Goal: Task Accomplishment & Management: Complete application form

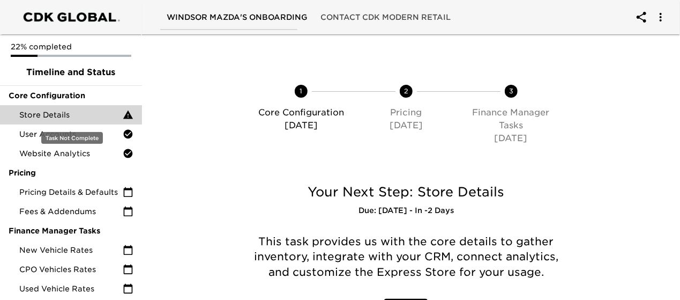
click at [66, 115] on span "Store Details" at bounding box center [70, 114] width 103 height 11
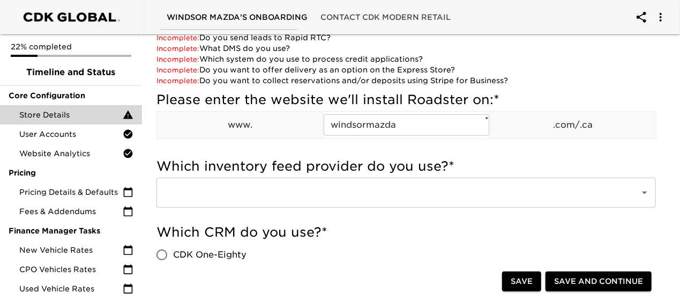
scroll to position [214, 0]
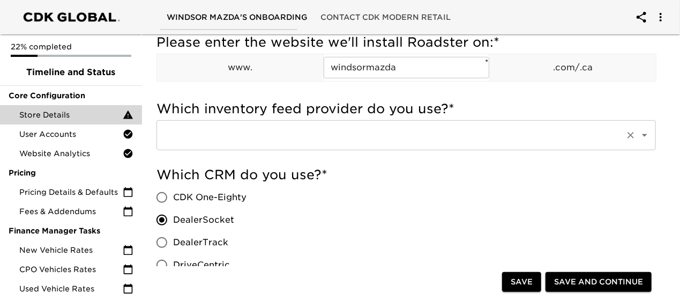
click at [400, 138] on input "text" at bounding box center [391, 135] width 460 height 20
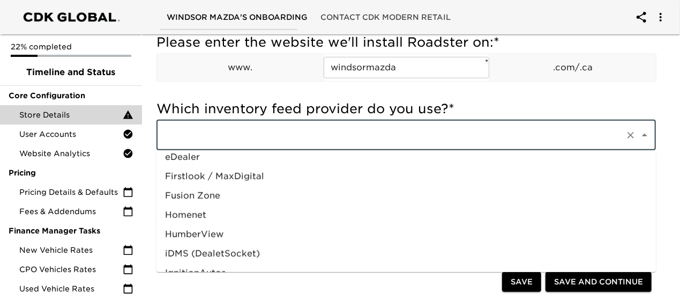
scroll to position [349, 0]
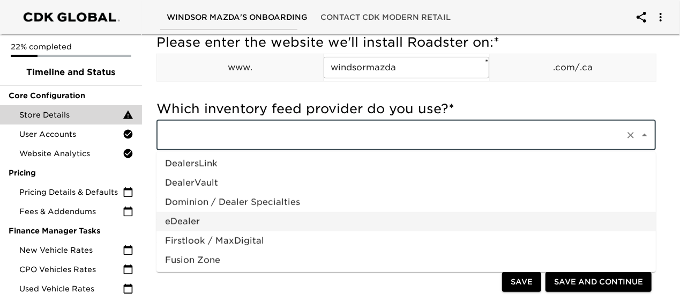
click at [193, 223] on li "eDealer" at bounding box center [405, 221] width 499 height 19
type input "eDealer"
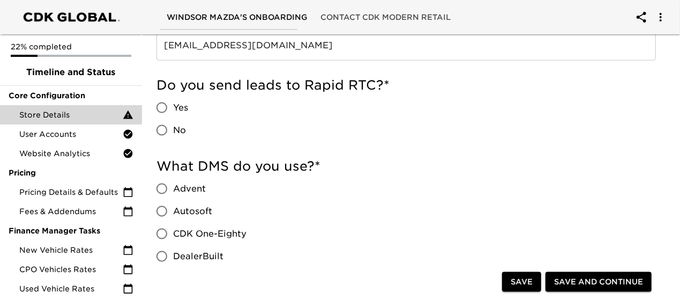
scroll to position [750, 0]
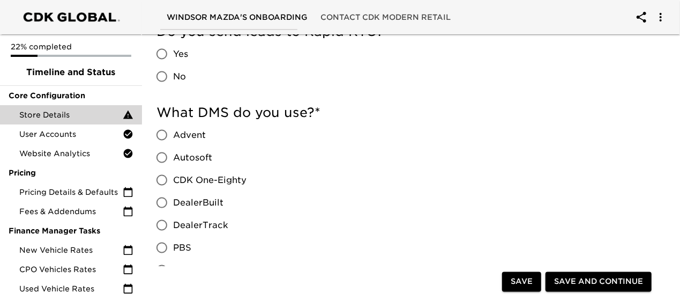
click at [196, 180] on span "CDK One-Eighty" at bounding box center [209, 180] width 73 height 13
click at [173, 180] on input "CDK One-Eighty" at bounding box center [162, 180] width 23 height 23
radio input "true"
click at [168, 70] on input "No" at bounding box center [162, 76] width 23 height 23
radio input "true"
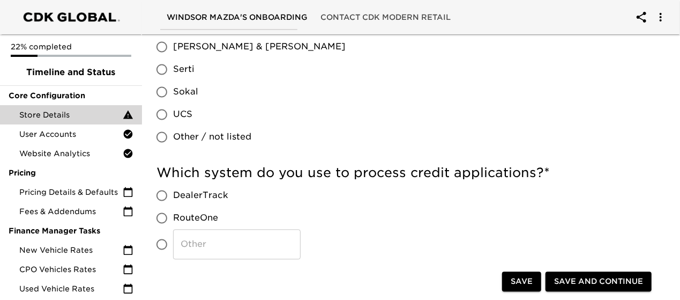
scroll to position [1072, 0]
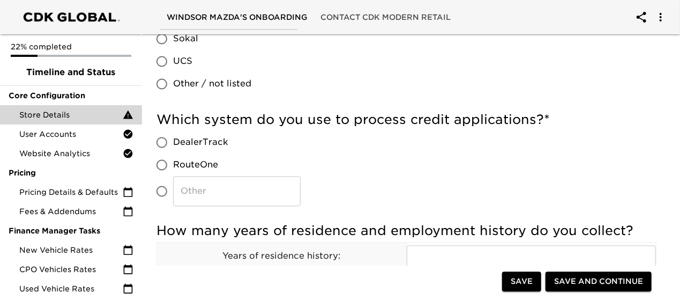
click at [160, 190] on input "​" at bounding box center [162, 191] width 23 height 23
radio input "true"
click at [229, 191] on input "​" at bounding box center [237, 191] width 128 height 30
type input "Both"
click at [164, 162] on input "RouteOne" at bounding box center [162, 164] width 23 height 23
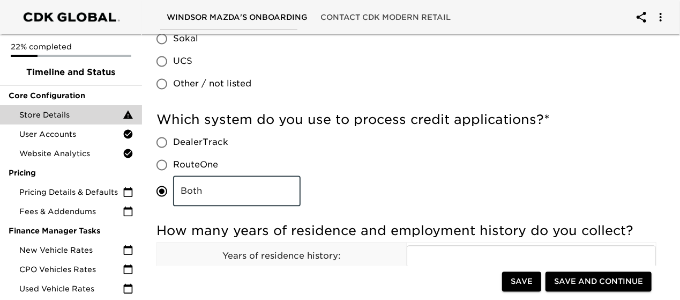
radio input "true"
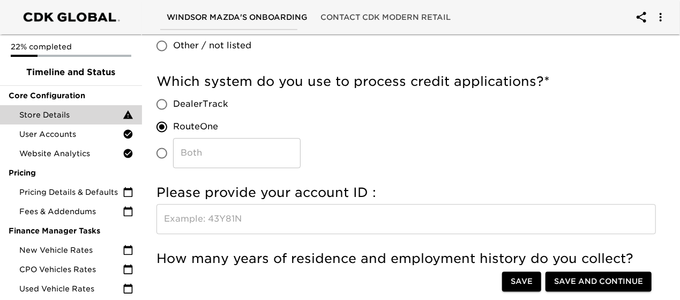
scroll to position [1125, 0]
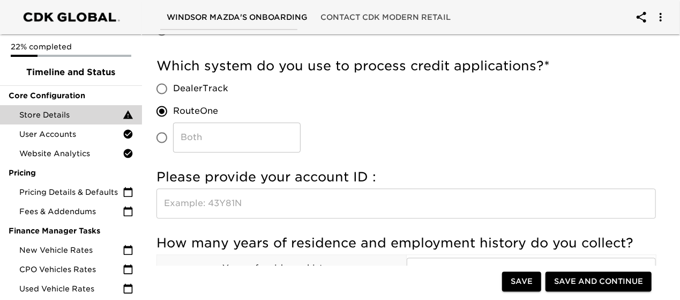
click at [164, 137] on input "Both ​" at bounding box center [162, 137] width 23 height 23
radio input "true"
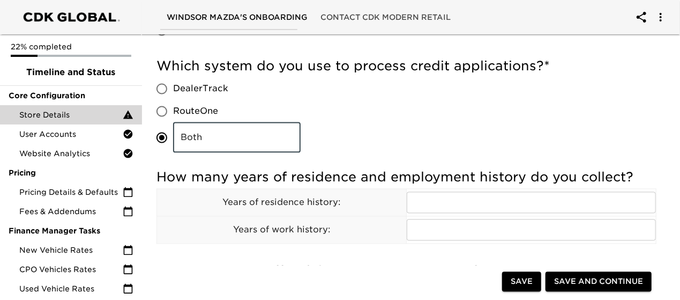
click at [207, 137] on input "Both" at bounding box center [237, 137] width 128 height 30
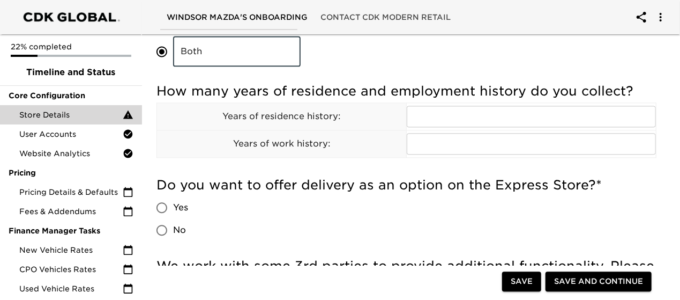
scroll to position [1232, 0]
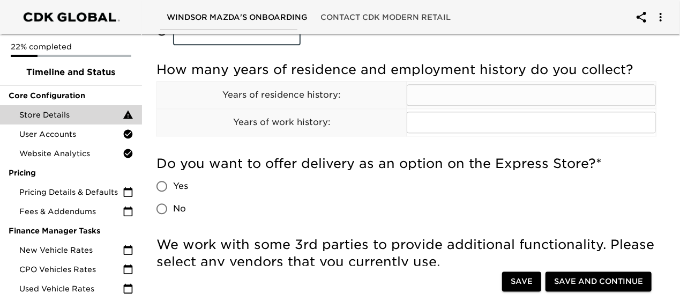
click at [509, 95] on input "text" at bounding box center [531, 94] width 249 height 21
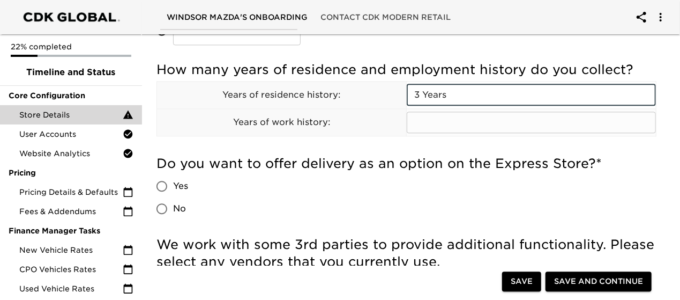
type input "3 Years"
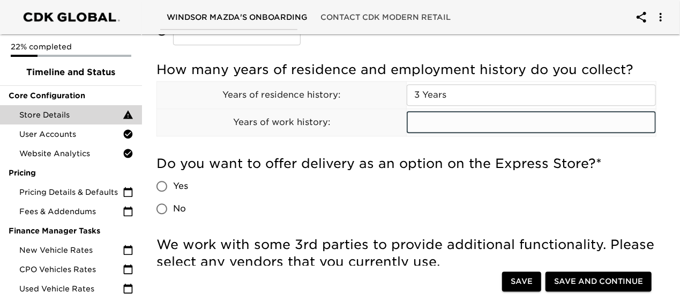
click at [455, 121] on input "text" at bounding box center [531, 121] width 249 height 21
paste input "3 Years"
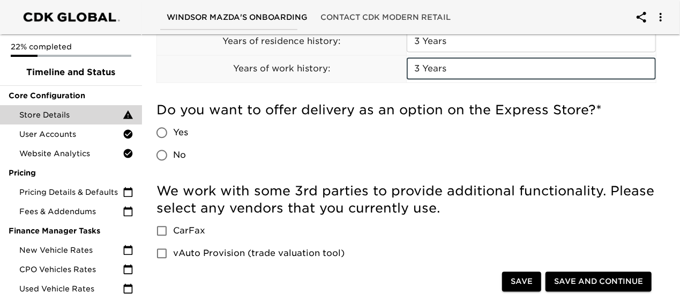
type input "3 Years"
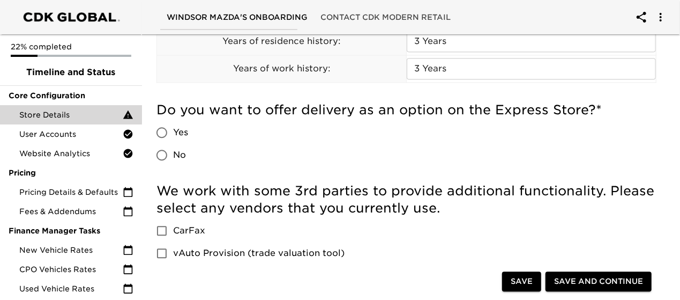
click at [177, 154] on span "No" at bounding box center [179, 154] width 13 height 13
click at [173, 154] on input "No" at bounding box center [162, 155] width 23 height 23
radio input "true"
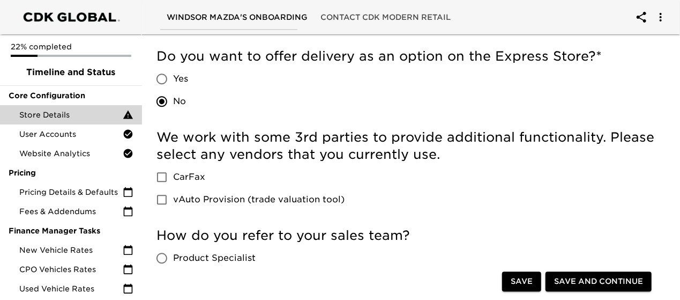
scroll to position [1393, 0]
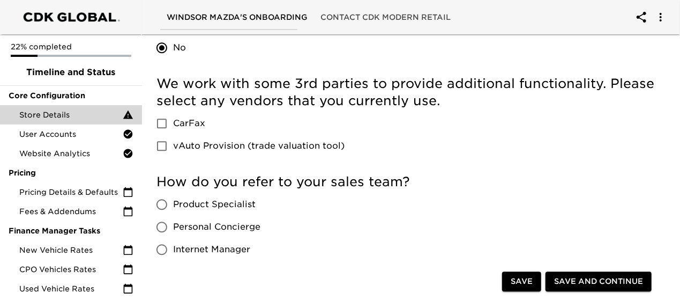
click at [200, 141] on span "vAuto Provision (trade valuation tool)" at bounding box center [258, 145] width 171 height 13
click at [173, 141] on input "vAuto Provision (trade valuation tool)" at bounding box center [162, 146] width 23 height 23
checkbox input "true"
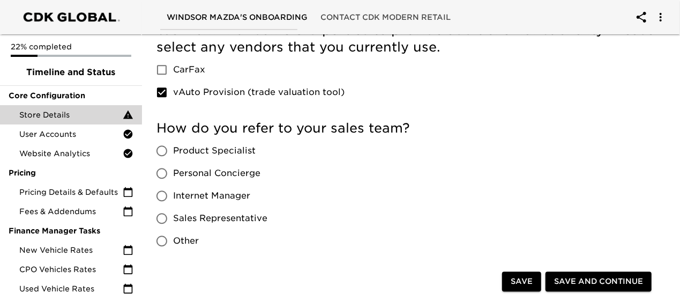
scroll to position [1500, 0]
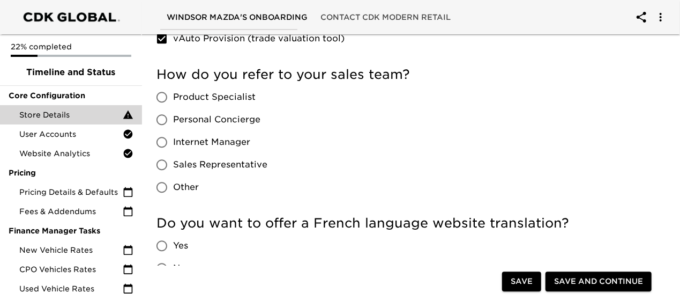
click at [195, 161] on span "Sales Representative" at bounding box center [220, 164] width 94 height 13
click at [173, 161] on input "Sales Representative" at bounding box center [162, 164] width 23 height 23
radio input "true"
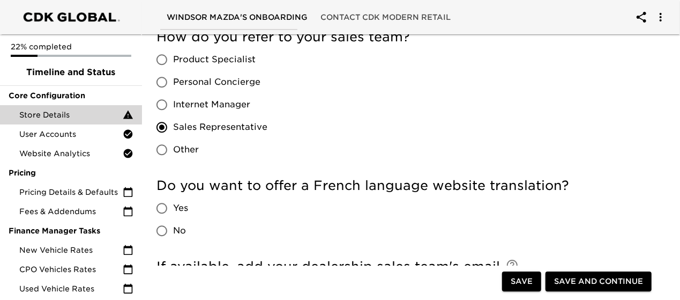
scroll to position [1554, 0]
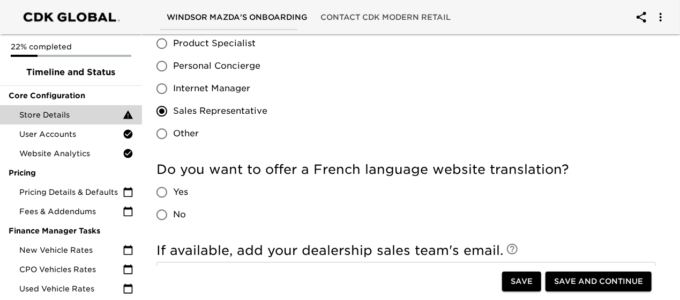
click at [180, 213] on span "No" at bounding box center [179, 214] width 13 height 13
click at [173, 213] on input "No" at bounding box center [162, 214] width 23 height 23
radio input "true"
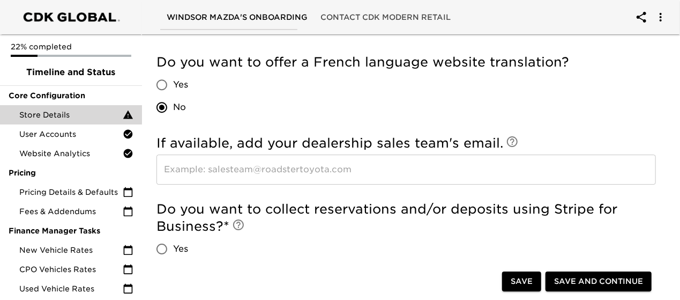
scroll to position [1715, 0]
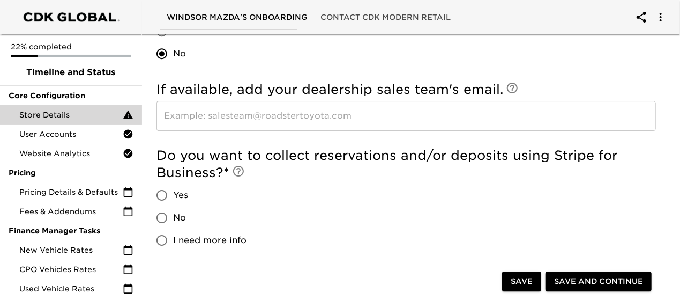
click at [173, 189] on span "Yes" at bounding box center [180, 195] width 15 height 13
click at [173, 184] on input "Yes" at bounding box center [162, 195] width 23 height 23
radio input "true"
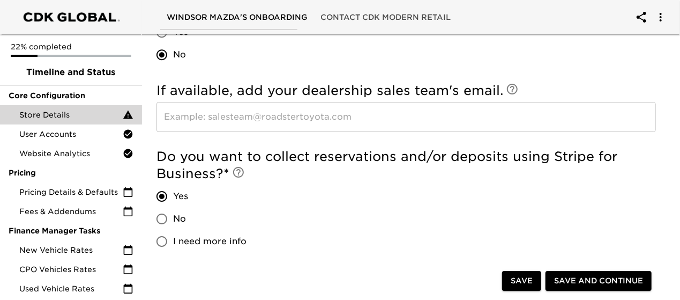
scroll to position [1725, 0]
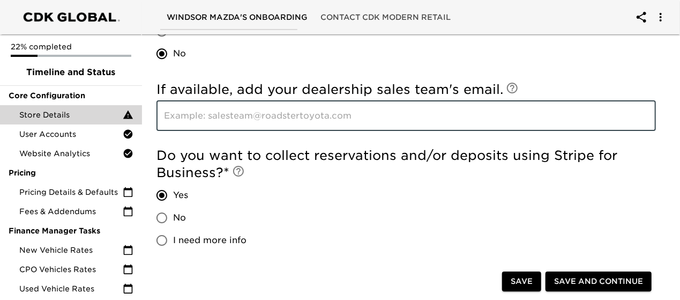
click at [326, 117] on input "text" at bounding box center [405, 116] width 499 height 30
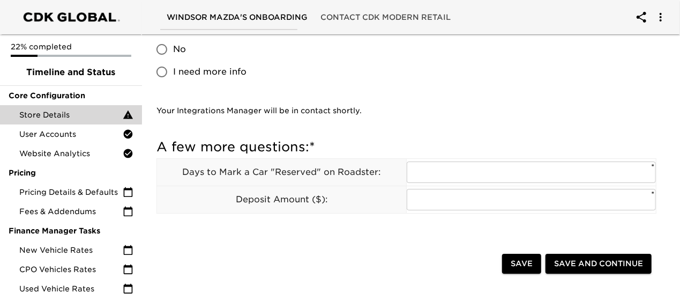
scroll to position [1940, 0]
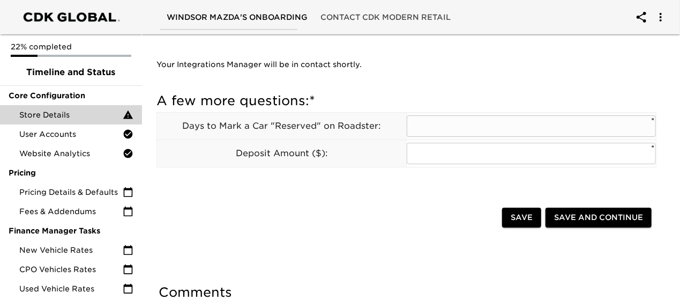
click at [518, 115] on input "text" at bounding box center [531, 125] width 249 height 21
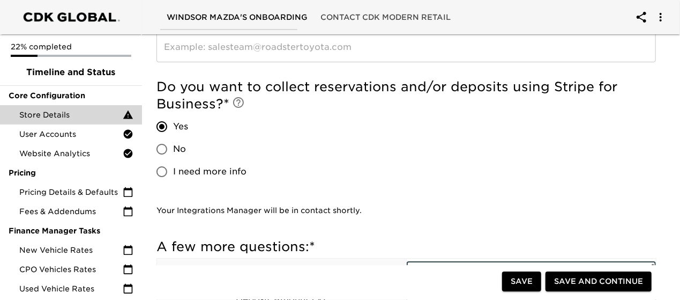
scroll to position [1779, 0]
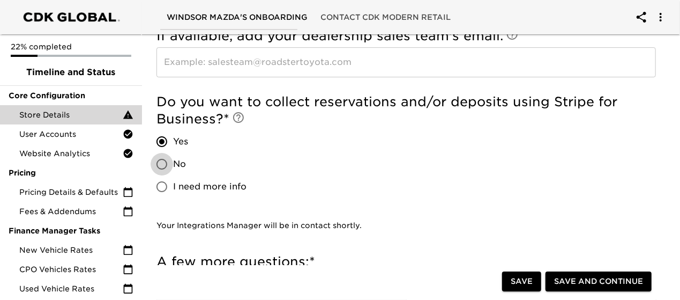
click at [171, 153] on input "No" at bounding box center [162, 164] width 23 height 23
radio input "true"
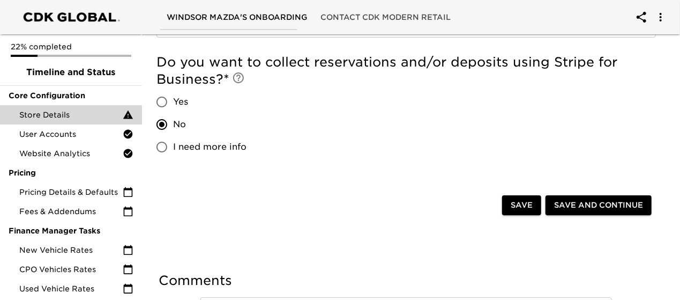
scroll to position [1822, 0]
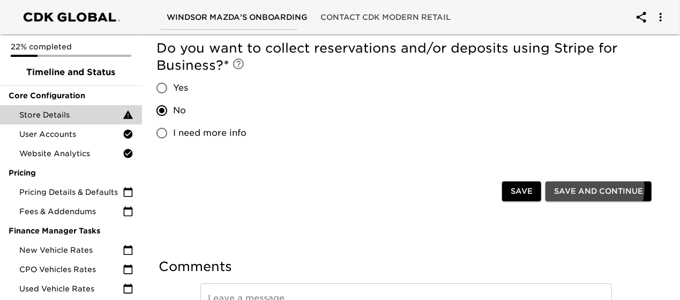
click at [604, 184] on span "Save and Continue" at bounding box center [598, 190] width 89 height 13
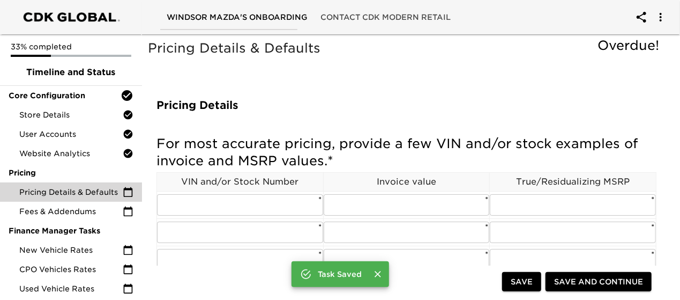
scroll to position [54, 0]
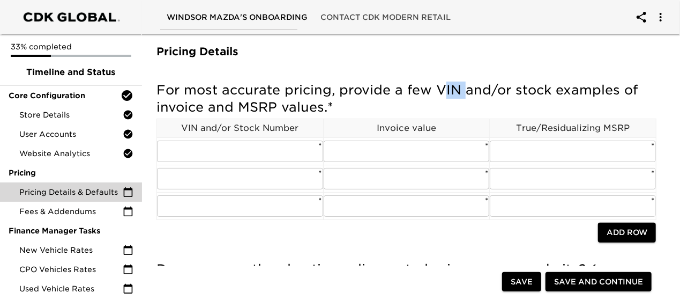
drag, startPoint x: 413, startPoint y: 87, endPoint x: 396, endPoint y: 91, distance: 17.6
click at [396, 91] on h5 "For most accurate pricing, provide a few VIN and/or stock examples of invoice a…" at bounding box center [405, 98] width 499 height 34
click at [408, 112] on h5 "For most accurate pricing, provide a few VIN and/or stock examples of invoice a…" at bounding box center [405, 98] width 499 height 34
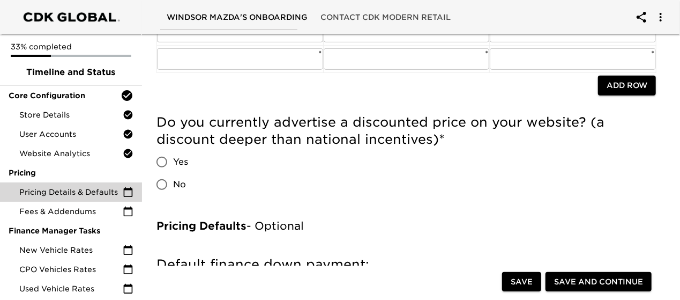
scroll to position [214, 0]
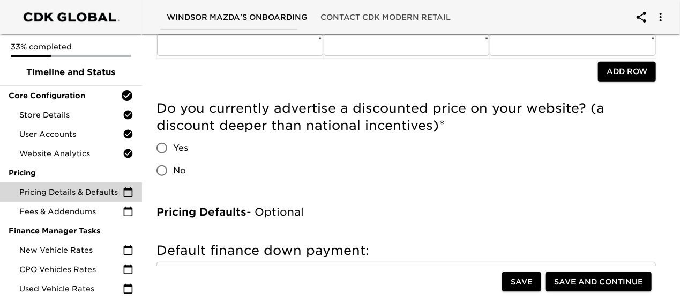
click at [162, 167] on input "No" at bounding box center [162, 170] width 23 height 23
radio input "true"
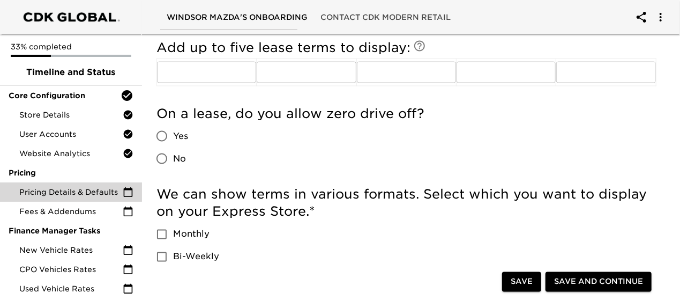
scroll to position [911, 0]
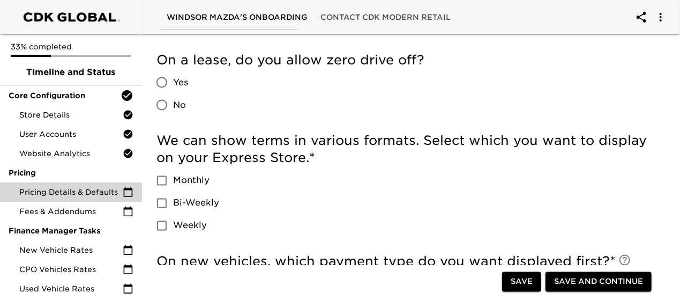
click at [189, 201] on span "Bi-Weekly" at bounding box center [196, 203] width 46 height 13
click at [173, 201] on input "Bi-Weekly" at bounding box center [162, 203] width 23 height 23
checkbox input "true"
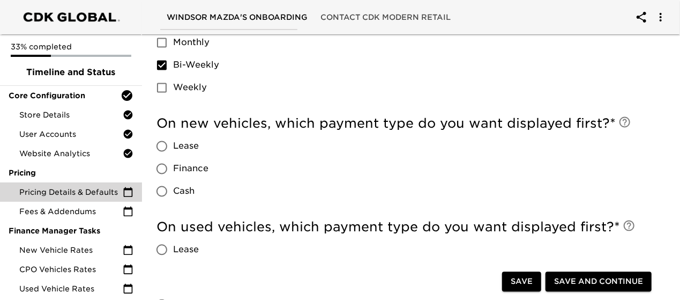
scroll to position [1072, 0]
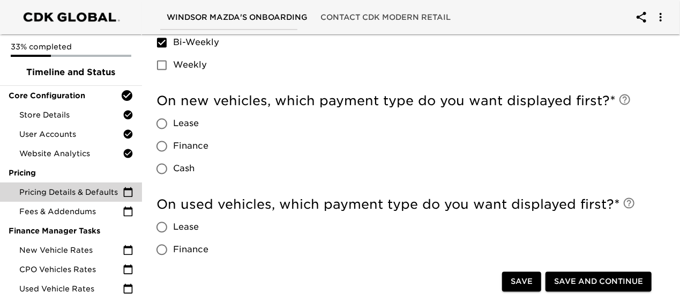
click at [195, 143] on span "Finance" at bounding box center [190, 145] width 35 height 13
click at [173, 143] on input "Finance" at bounding box center [162, 146] width 23 height 23
radio input "true"
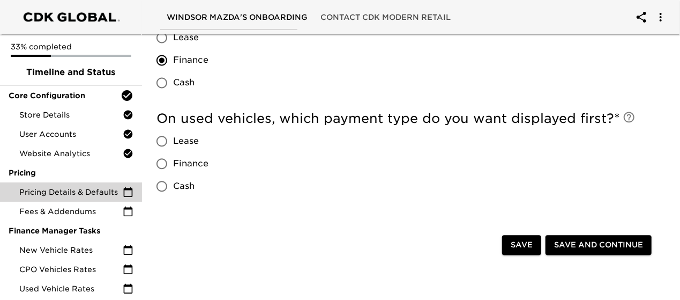
scroll to position [1179, 0]
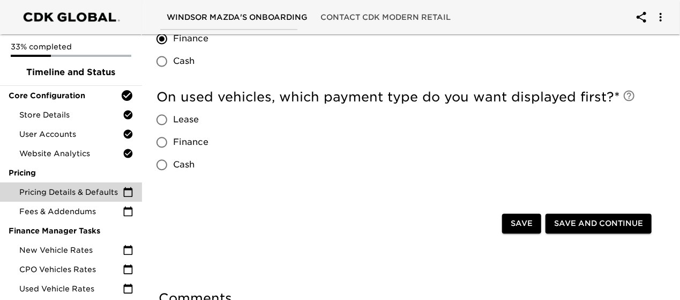
click at [193, 143] on span "Finance" at bounding box center [190, 142] width 35 height 13
click at [173, 143] on input "Finance" at bounding box center [162, 142] width 23 height 23
radio input "true"
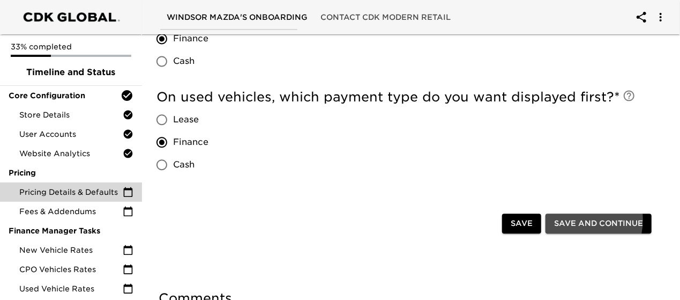
click at [580, 218] on span "Save and Continue" at bounding box center [598, 222] width 89 height 13
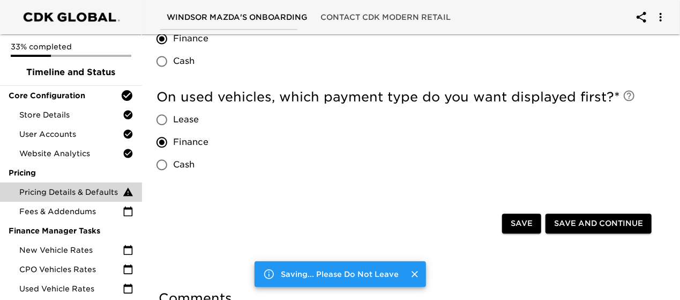
scroll to position [0, 0]
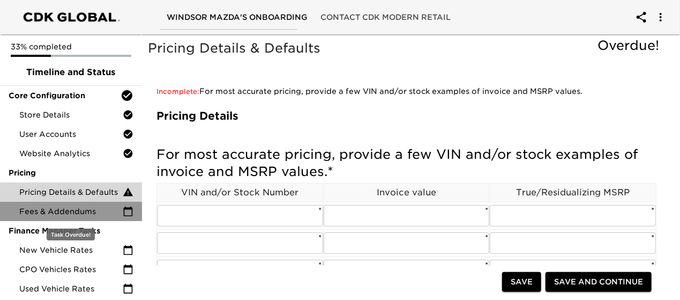
click at [91, 211] on span "Fees & Addendums" at bounding box center [70, 211] width 103 height 11
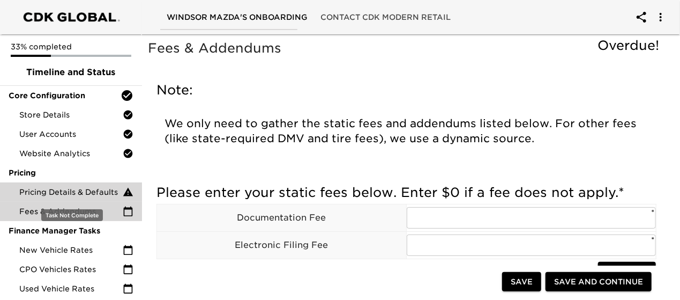
click at [77, 186] on div "Pricing Details & Defaults" at bounding box center [71, 191] width 142 height 19
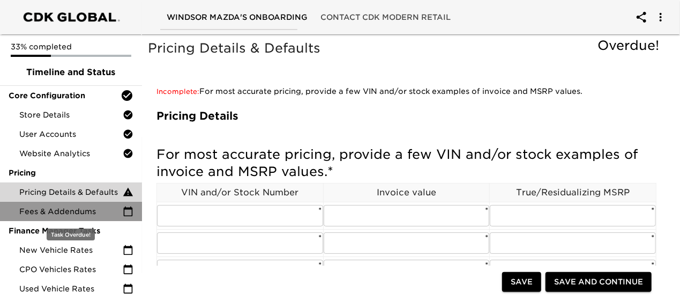
click at [86, 211] on span "Fees & Addendums" at bounding box center [70, 211] width 103 height 11
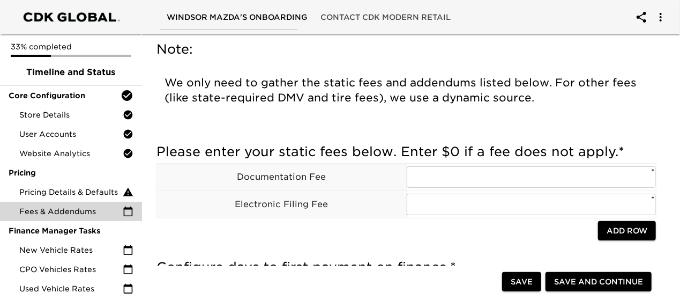
scroll to position [54, 0]
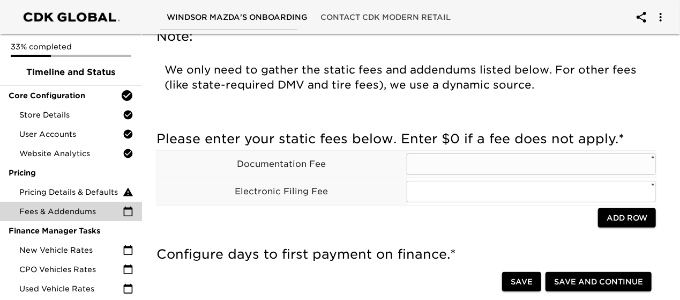
click at [451, 162] on input "text" at bounding box center [531, 163] width 249 height 21
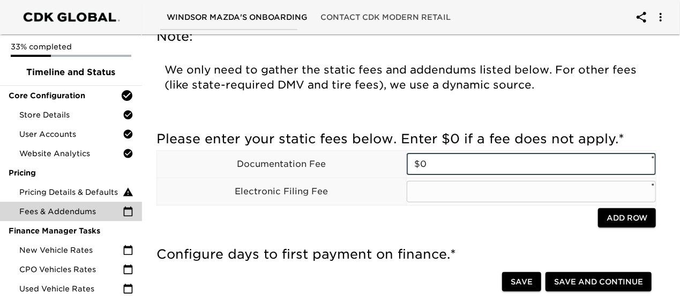
type input "$0"
click at [445, 190] on input "text" at bounding box center [531, 191] width 249 height 21
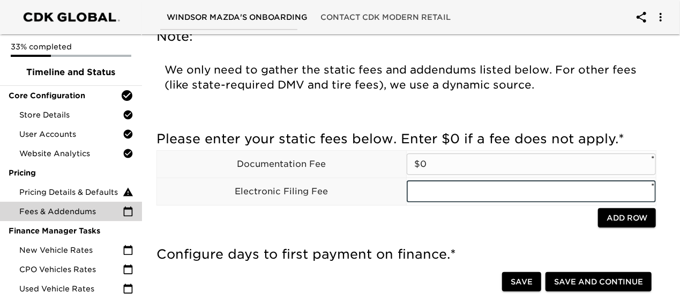
click at [435, 161] on input "$0" at bounding box center [531, 163] width 249 height 21
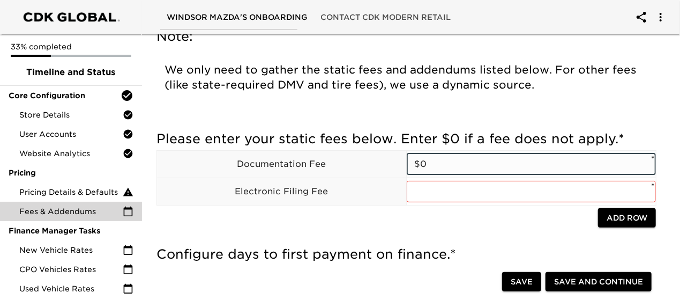
click at [435, 161] on input "$0" at bounding box center [531, 163] width 249 height 21
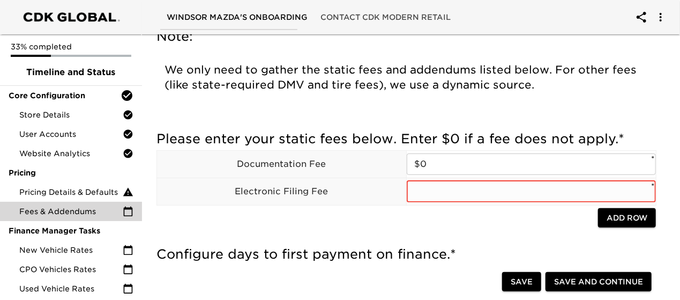
click at [436, 189] on input "text" at bounding box center [531, 191] width 249 height 21
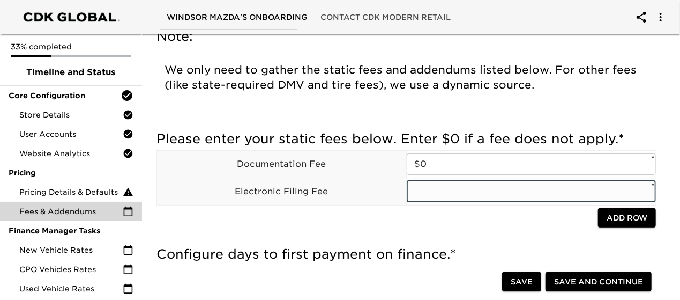
paste input "$0"
type input "$0"
click at [461, 221] on div at bounding box center [377, 219] width 442 height 22
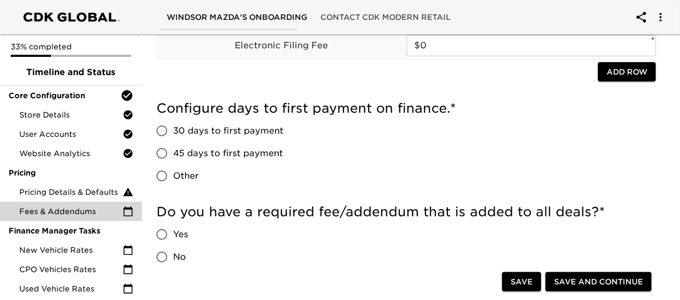
scroll to position [214, 0]
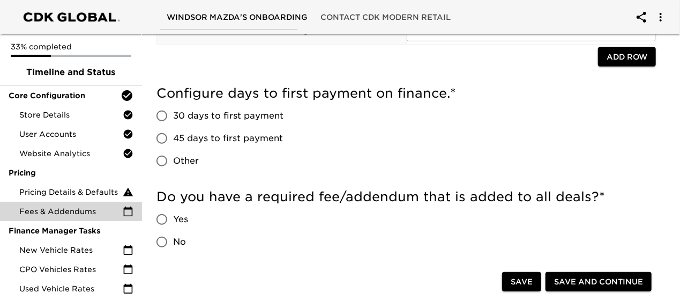
click at [190, 158] on span "Other" at bounding box center [186, 160] width 26 height 13
click at [173, 158] on input "Other" at bounding box center [162, 161] width 23 height 23
radio input "true"
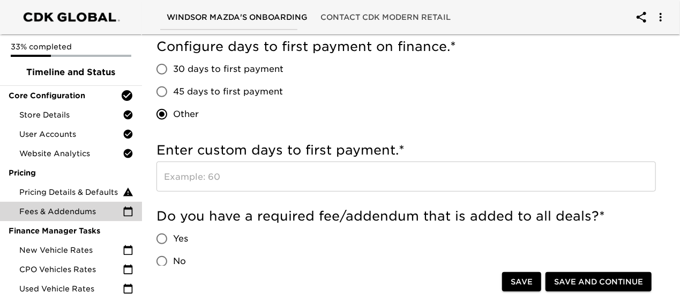
scroll to position [322, 0]
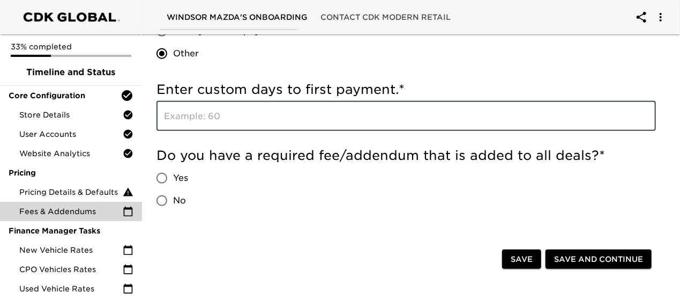
click at [271, 125] on input "text" at bounding box center [405, 116] width 499 height 30
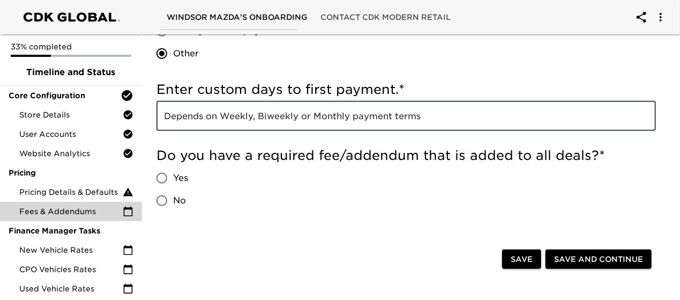
type input "Depends on Weekly, Biweekly or Monthly payment terms"
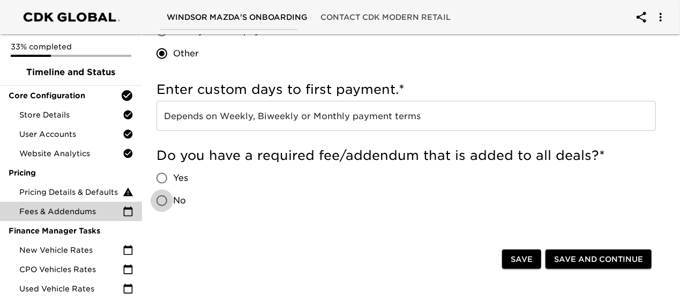
click at [167, 199] on input "No" at bounding box center [162, 200] width 23 height 23
radio input "true"
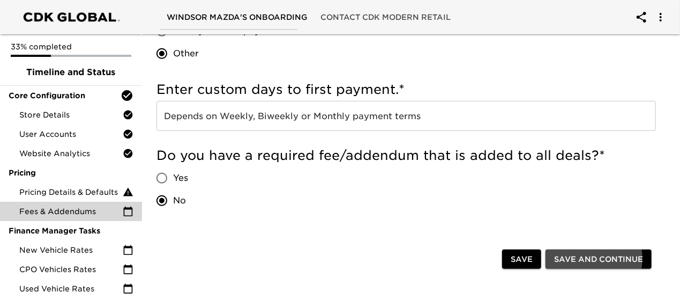
click at [588, 258] on span "Save and Continue" at bounding box center [598, 258] width 89 height 13
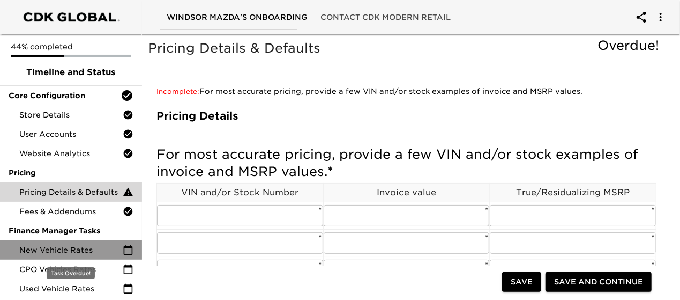
click at [74, 246] on span "New Vehicle Rates" at bounding box center [70, 249] width 103 height 11
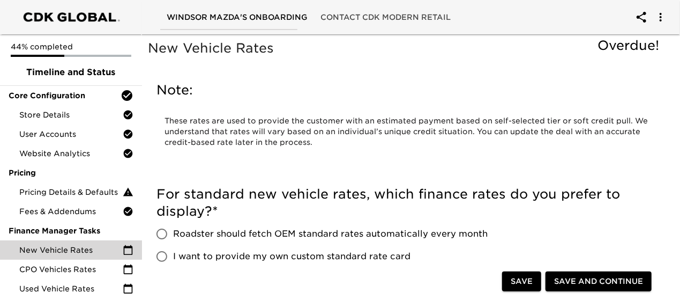
scroll to position [54, 0]
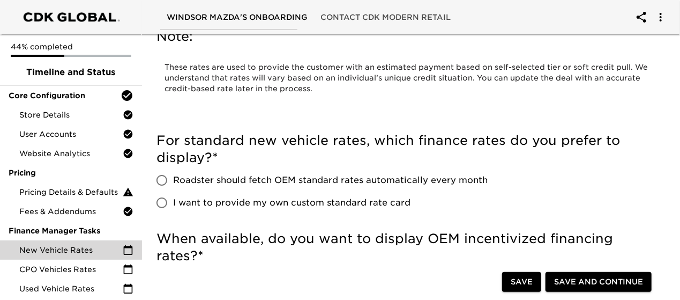
click at [165, 169] on input "Roadster should fetch OEM standard rates automatically every month" at bounding box center [162, 180] width 23 height 23
radio input "true"
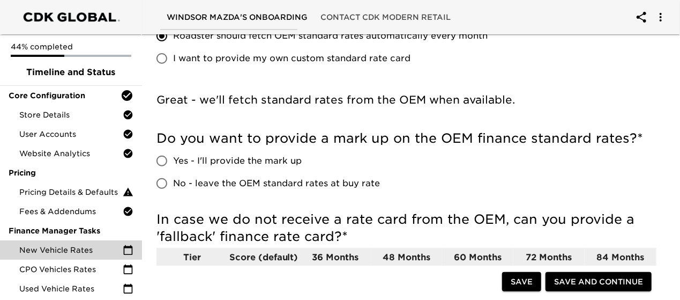
scroll to position [214, 0]
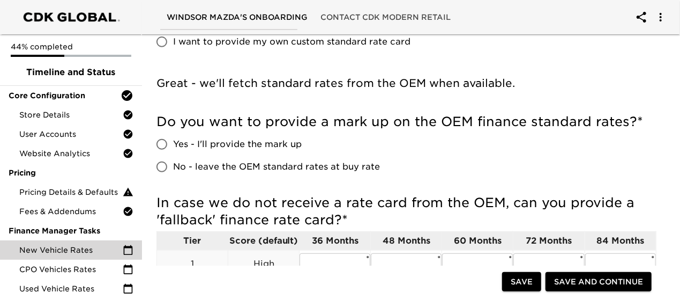
click at [162, 155] on input "No - leave the OEM standard rates at buy rate" at bounding box center [162, 166] width 23 height 23
radio input "true"
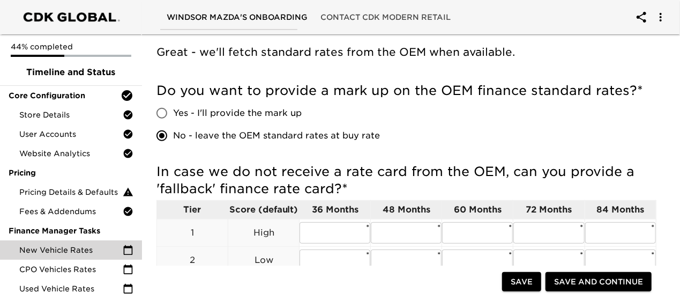
scroll to position [268, 0]
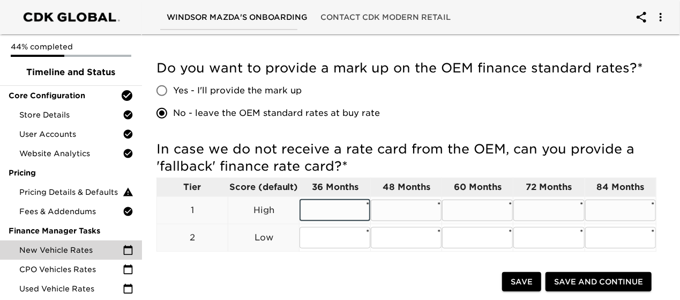
click at [337, 199] on input "text" at bounding box center [335, 209] width 71 height 21
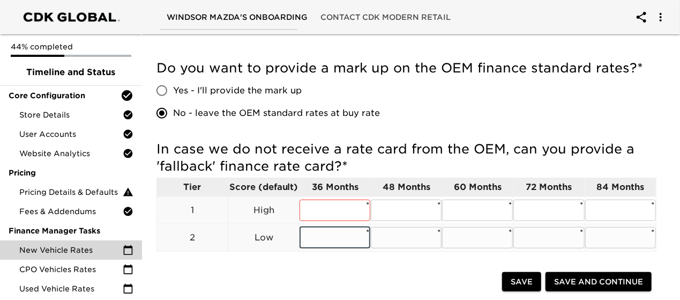
click at [316, 227] on input "text" at bounding box center [335, 237] width 71 height 21
type input "1.45"
click at [323, 199] on input "text" at bounding box center [335, 209] width 71 height 21
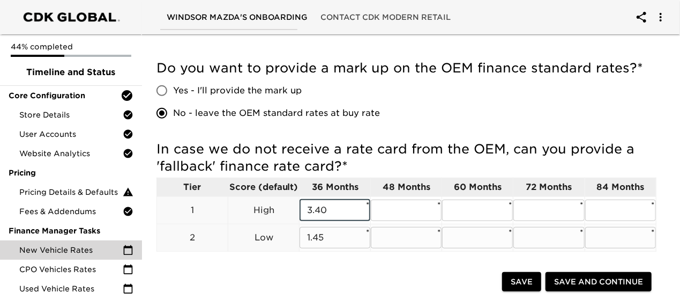
type input "3.40"
click at [407, 227] on input "text" at bounding box center [406, 237] width 71 height 21
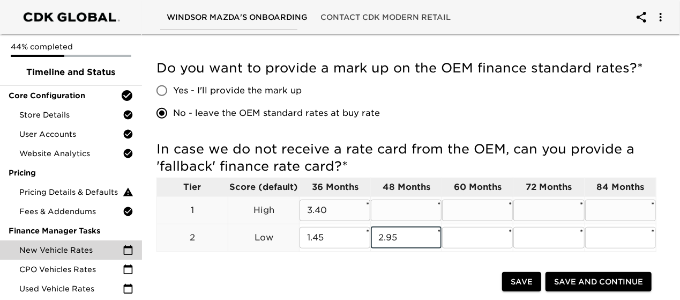
type input "2.95"
click at [412, 199] on input "text" at bounding box center [406, 209] width 71 height 21
type input "6"
type input "4.65"
click at [466, 227] on input "text" at bounding box center [477, 237] width 71 height 21
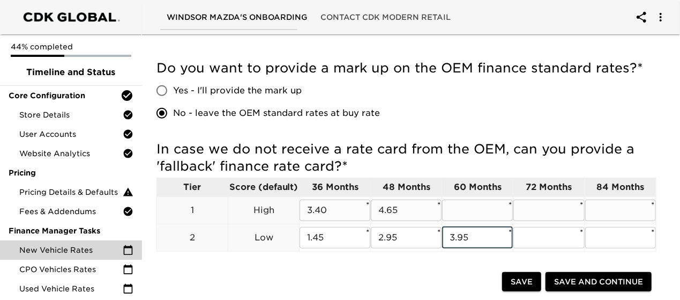
type input "3.95"
click at [453, 199] on input "text" at bounding box center [477, 209] width 71 height 21
type input "5.15"
click at [553, 227] on input "text" at bounding box center [548, 237] width 71 height 21
type input "3.95"
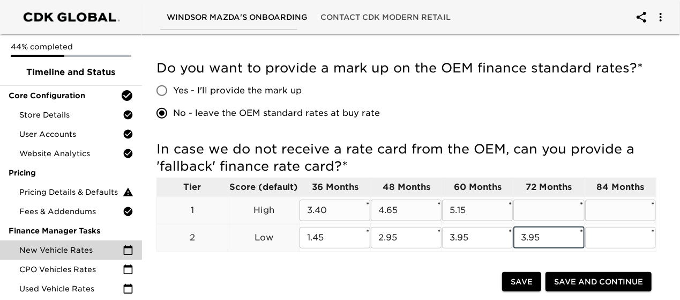
click at [540, 199] on input "text" at bounding box center [548, 209] width 71 height 21
type input "5.65"
click at [595, 227] on input "text" at bounding box center [620, 237] width 71 height 21
type input "5.45"
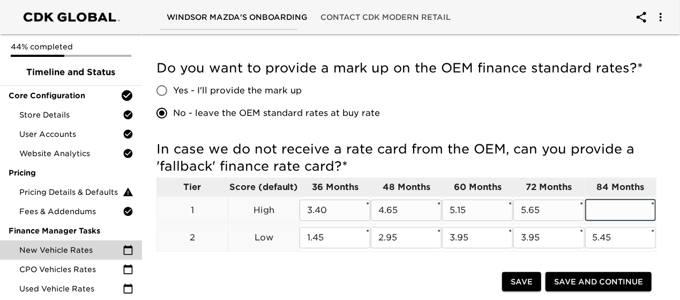
click at [602, 199] on input "text" at bounding box center [620, 209] width 71 height 21
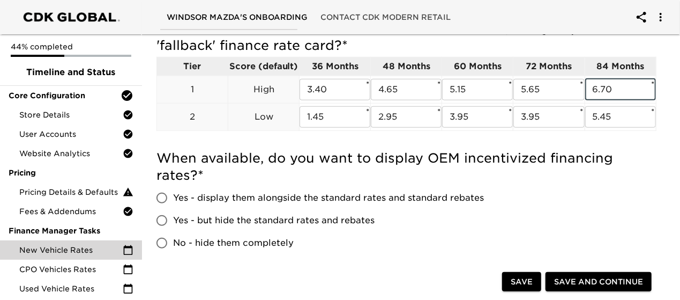
scroll to position [393, 0]
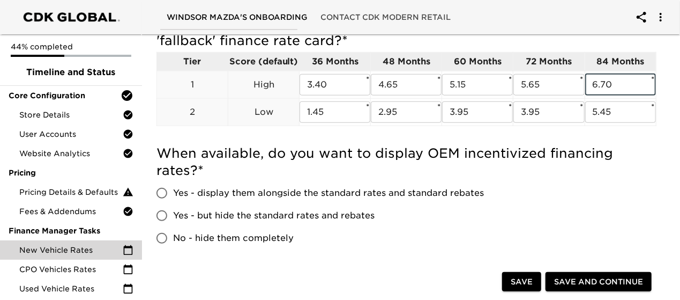
type input "6.70"
click at [282, 186] on span "Yes - display them alongside the standard rates and standard rebates" at bounding box center [328, 192] width 311 height 13
click at [173, 182] on input "Yes - display them alongside the standard rates and standard rebates" at bounding box center [162, 193] width 23 height 23
radio input "true"
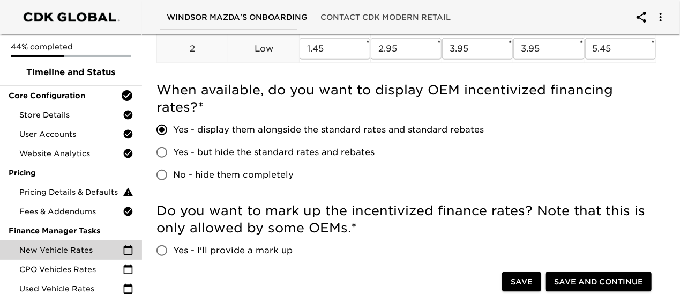
scroll to position [461, 0]
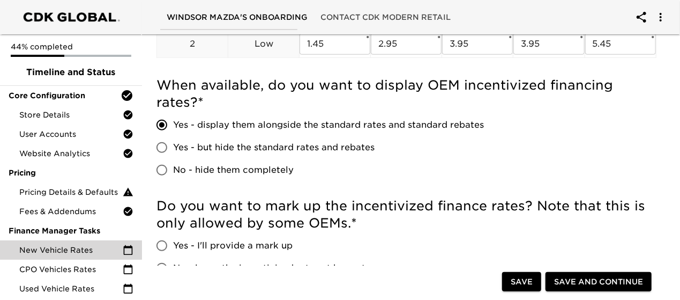
click at [267, 262] on span "No - leave the incentivized rates at buy rate" at bounding box center [272, 268] width 198 height 13
click at [173, 257] on input "No - leave the incentivized rates at buy rate" at bounding box center [162, 268] width 23 height 23
radio input "true"
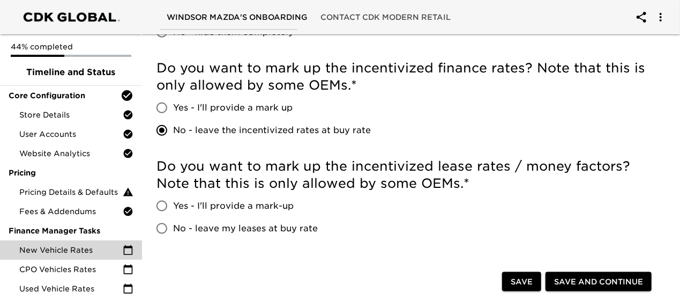
scroll to position [622, 0]
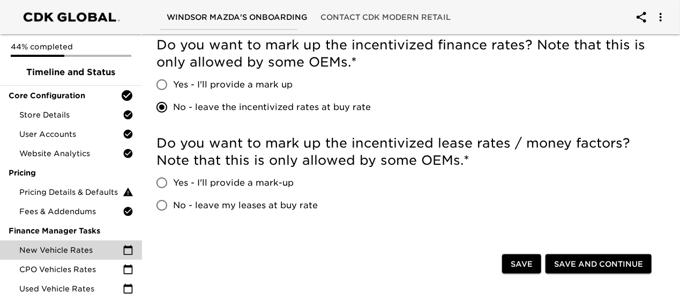
click at [257, 199] on span "No - leave my leases at buy rate" at bounding box center [245, 205] width 145 height 13
click at [173, 194] on input "No - leave my leases at buy rate" at bounding box center [162, 205] width 23 height 23
radio input "true"
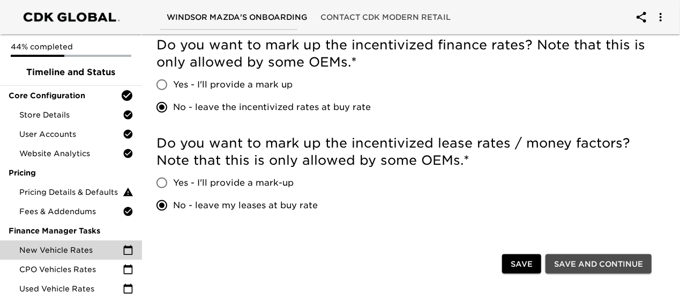
click at [614, 257] on span "Save and Continue" at bounding box center [598, 263] width 89 height 13
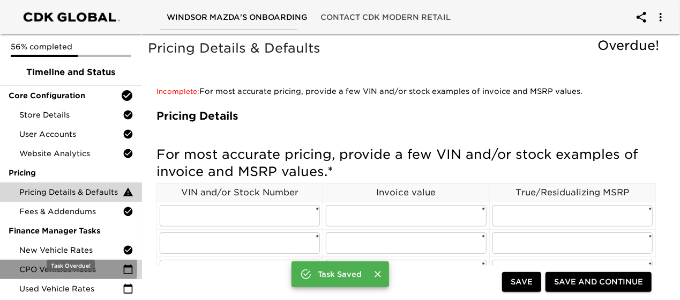
click at [37, 267] on span "CPO Vehicles Rates" at bounding box center [70, 269] width 103 height 11
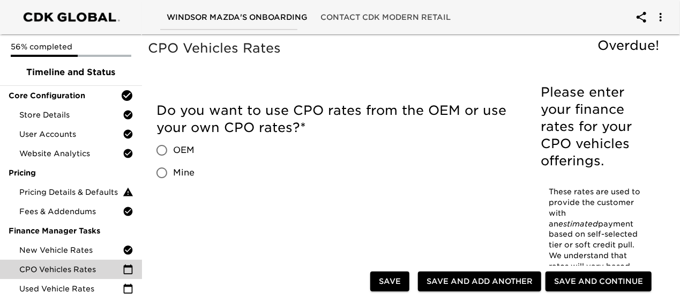
click at [174, 171] on span "Mine" at bounding box center [183, 172] width 21 height 13
click at [173, 171] on input "Mine" at bounding box center [162, 172] width 23 height 23
radio input "true"
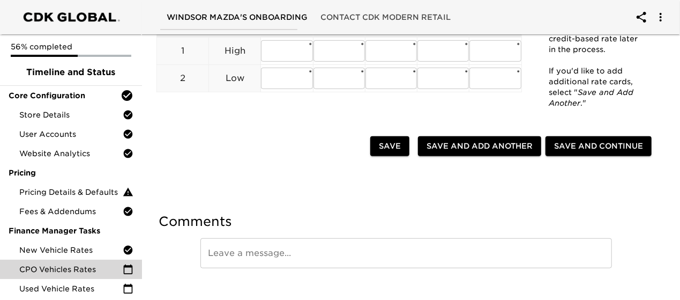
scroll to position [296, 0]
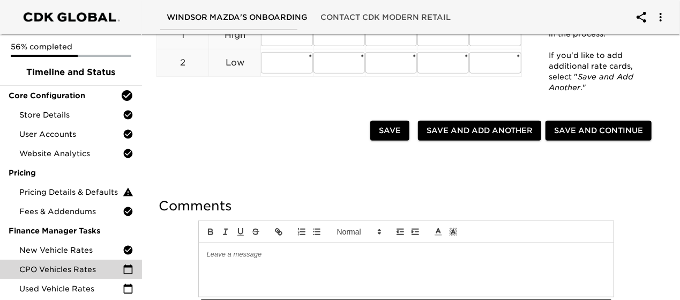
click at [254, 243] on div at bounding box center [406, 270] width 415 height 54
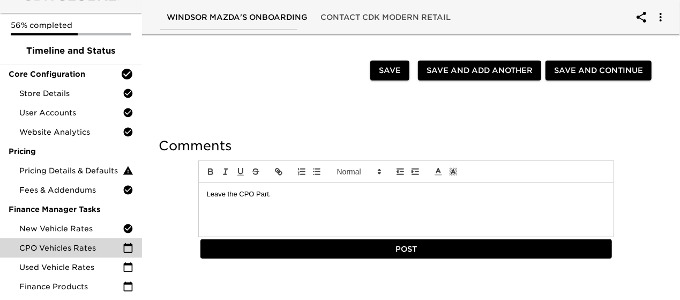
scroll to position [361, 0]
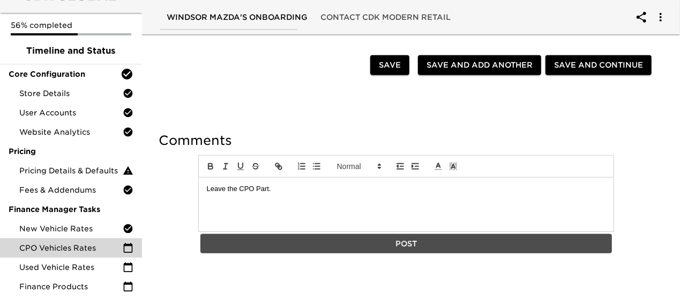
click at [427, 241] on span "Post" at bounding box center [407, 243] width 404 height 13
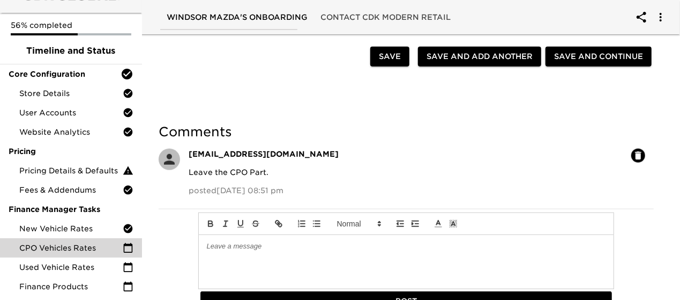
scroll to position [267, 0]
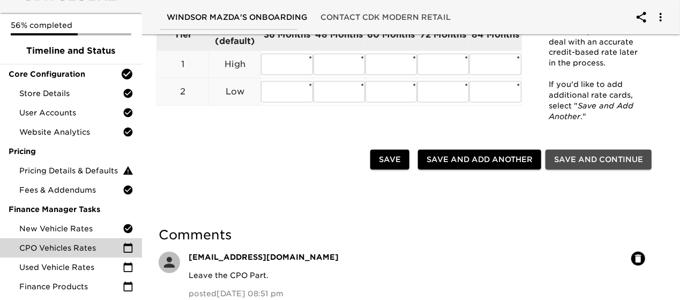
click at [609, 156] on span "Save and Continue" at bounding box center [598, 159] width 89 height 13
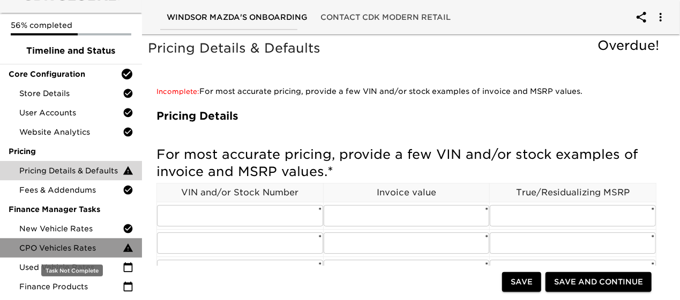
click at [85, 244] on span "CPO Vehicles Rates" at bounding box center [70, 247] width 103 height 11
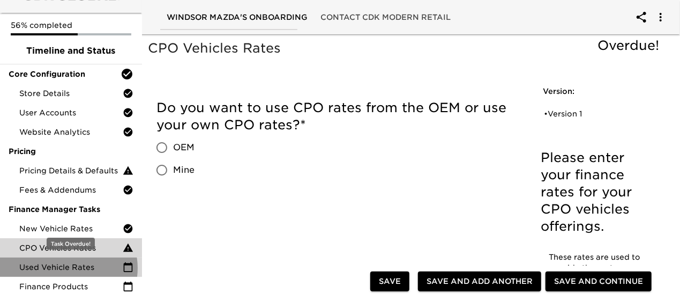
click at [66, 267] on span "Used Vehicle Rates" at bounding box center [70, 267] width 103 height 11
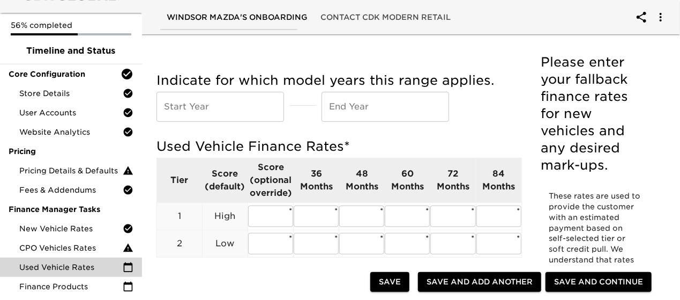
scroll to position [54, 0]
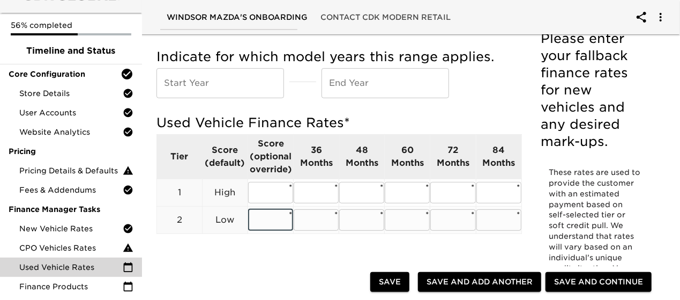
click at [267, 223] on input "text" at bounding box center [270, 219] width 45 height 21
click at [219, 71] on input "text" at bounding box center [220, 83] width 128 height 30
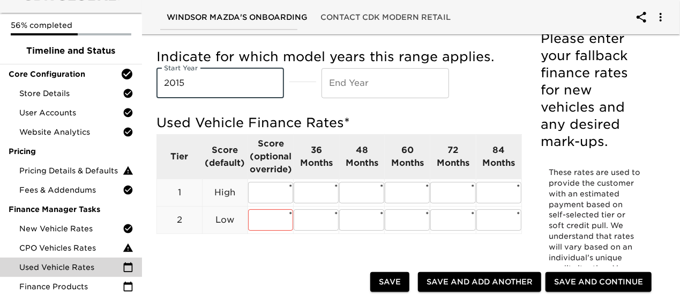
type input "2015"
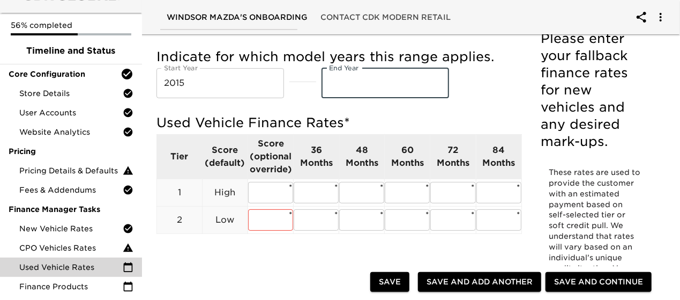
click at [339, 72] on input "text" at bounding box center [386, 83] width 128 height 30
type input "2025"
click at [267, 215] on input "text" at bounding box center [270, 219] width 45 height 21
click at [326, 263] on div "Indicate for which model years this range applies. Start Year 2015 Start Year E…" at bounding box center [339, 149] width 386 height 235
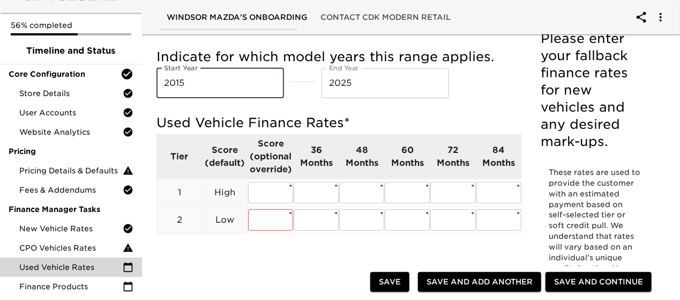
click at [205, 80] on input "2015" at bounding box center [220, 83] width 128 height 30
type input "2016"
click at [276, 258] on div "Indicate for which model years this range applies. Start Year 2016 Start Year E…" at bounding box center [339, 147] width 382 height 226
click at [310, 222] on input "text" at bounding box center [316, 219] width 45 height 21
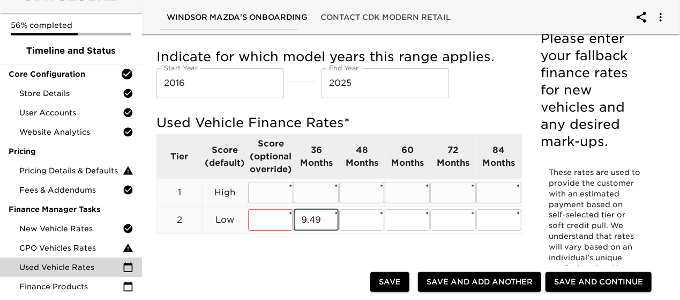
type input "9.49"
click at [313, 191] on input "text" at bounding box center [316, 192] width 45 height 21
type input "9.99"
click at [346, 242] on div "Used Vehicle Finance Rates * Tier Score (default) Score (optional override) 36 …" at bounding box center [338, 178] width 365 height 138
click at [352, 220] on input "text" at bounding box center [361, 219] width 45 height 21
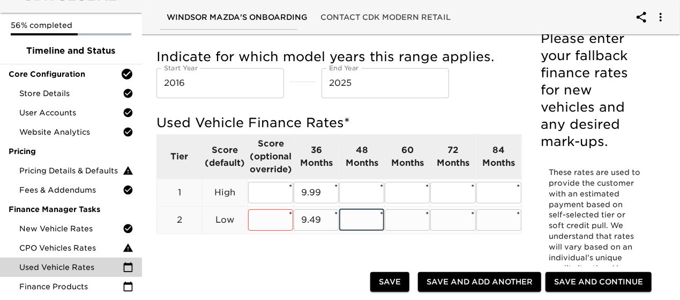
click at [352, 220] on input "text" at bounding box center [361, 219] width 45 height 21
drag, startPoint x: 325, startPoint y: 219, endPoint x: 299, endPoint y: 220, distance: 26.3
click at [299, 220] on input "9.49" at bounding box center [316, 219] width 45 height 21
type input "6.89"
click at [334, 258] on div "Indicate for which model years this range applies. Start Year 2016 Start Year E…" at bounding box center [339, 147] width 382 height 226
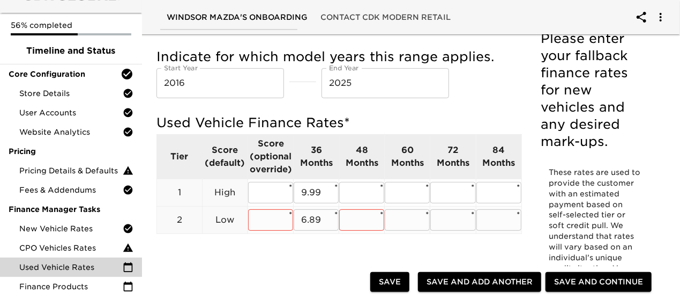
click at [323, 221] on input "6.89" at bounding box center [316, 219] width 45 height 21
click at [362, 221] on input "text" at bounding box center [361, 219] width 45 height 21
paste input "6.89"
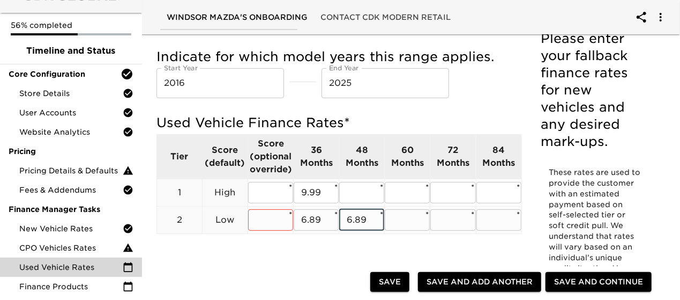
type input "6.89"
click at [408, 222] on input "text" at bounding box center [407, 219] width 45 height 21
paste input "6.89"
type input "6.89"
click at [442, 220] on input "text" at bounding box center [452, 219] width 45 height 21
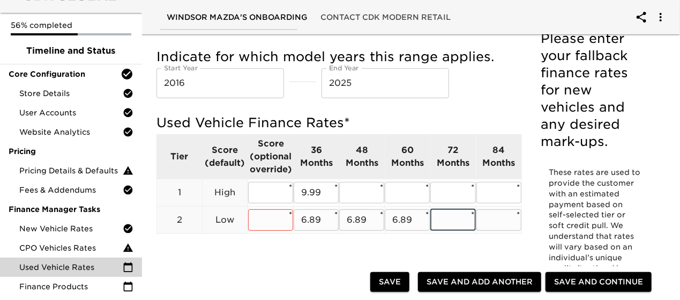
paste input "6.89"
type input "6.89"
click at [507, 219] on input "text" at bounding box center [498, 219] width 45 height 21
paste input "6.89"
type input "6.89"
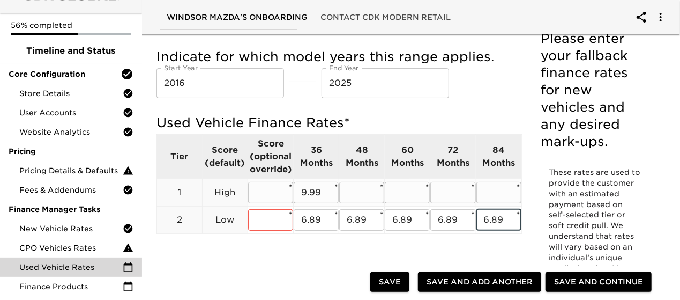
click at [309, 193] on input "9.99" at bounding box center [316, 192] width 45 height 21
click at [365, 191] on input "text" at bounding box center [361, 192] width 45 height 21
paste input "9.99"
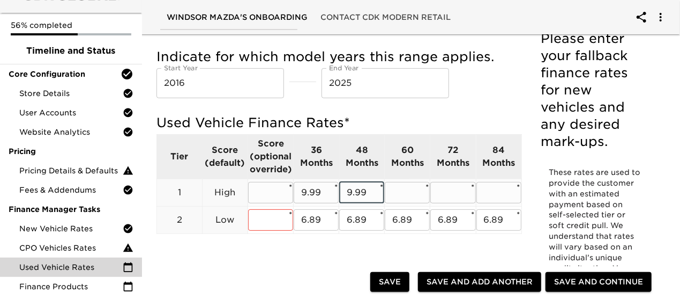
type input "9.99"
click at [414, 196] on input "text" at bounding box center [407, 192] width 45 height 21
paste input "9.99"
type input "9.99"
click at [446, 195] on input "text" at bounding box center [452, 192] width 45 height 21
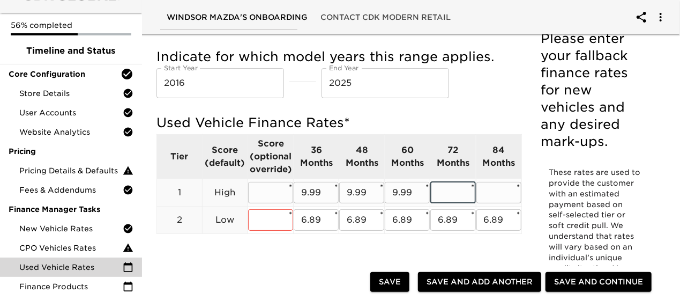
paste input "9.99"
type input "9.99"
click at [489, 193] on input "text" at bounding box center [498, 192] width 45 height 21
paste input "9.99"
type input "9.99"
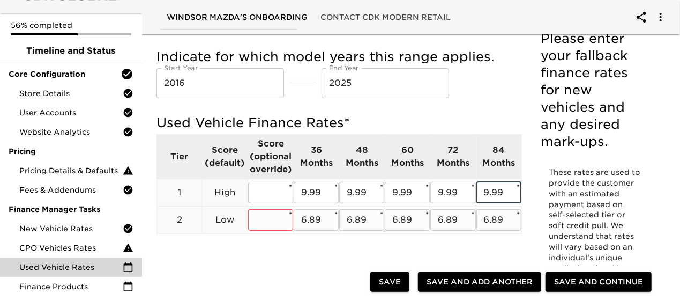
click at [319, 217] on input "6.89" at bounding box center [316, 219] width 45 height 21
click at [266, 219] on input "text" at bounding box center [270, 219] width 45 height 21
paste input "6.89"
type input "6.89"
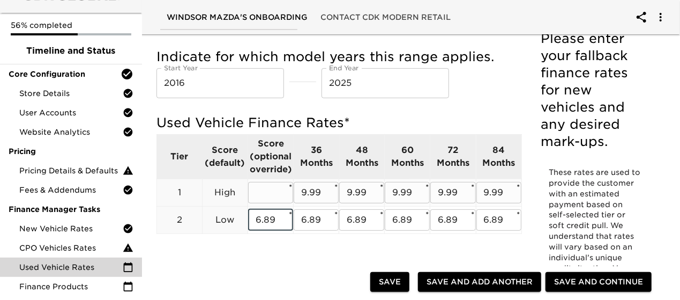
click at [305, 197] on input "9.99" at bounding box center [316, 192] width 45 height 21
click at [259, 196] on input "text" at bounding box center [270, 192] width 45 height 21
paste input "9.99"
type input "9.99"
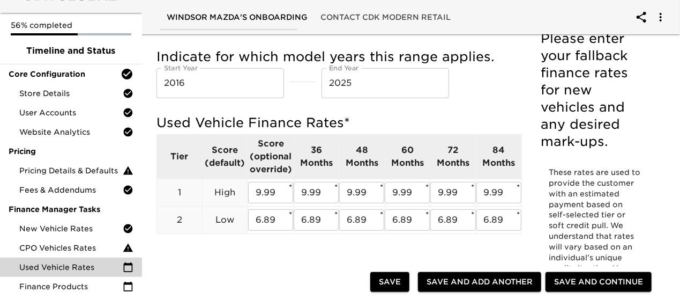
click at [278, 264] on div "Indicate for which model years this range applies. Start Year 2016 Start Year E…" at bounding box center [339, 149] width 386 height 235
click at [599, 280] on span "Save and Continue" at bounding box center [598, 281] width 89 height 13
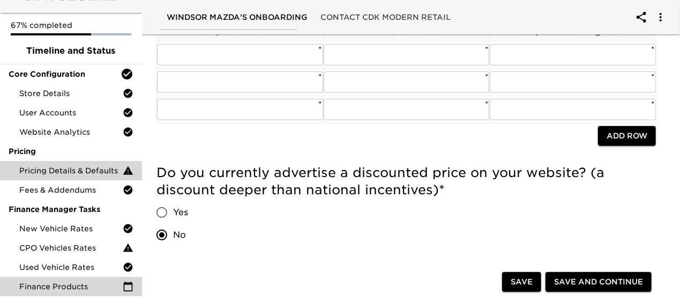
scroll to position [375, 0]
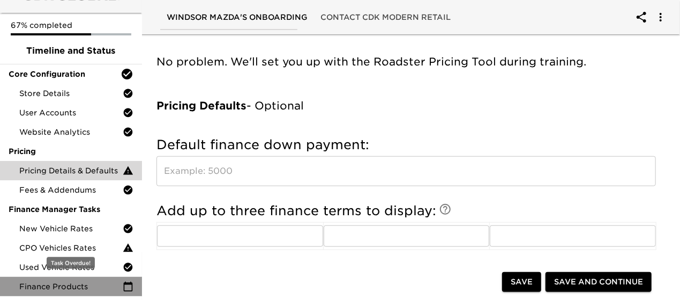
click at [75, 287] on span "Finance Products" at bounding box center [70, 286] width 103 height 11
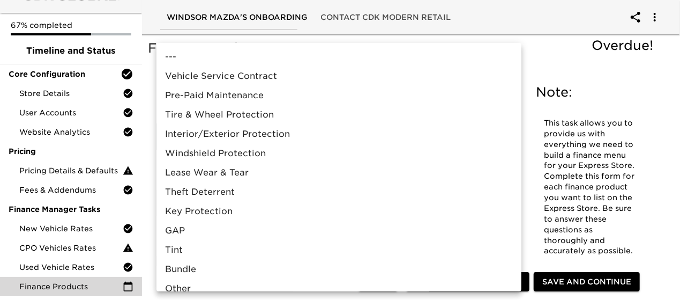
click at [546, 46] on div at bounding box center [343, 150] width 686 height 300
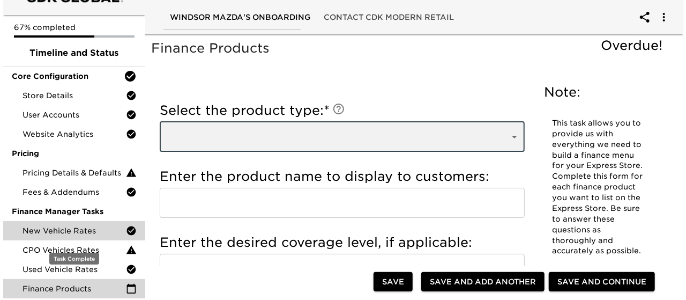
scroll to position [21, 0]
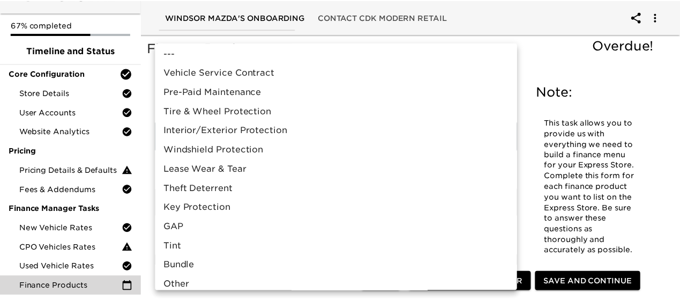
scroll to position [0, 0]
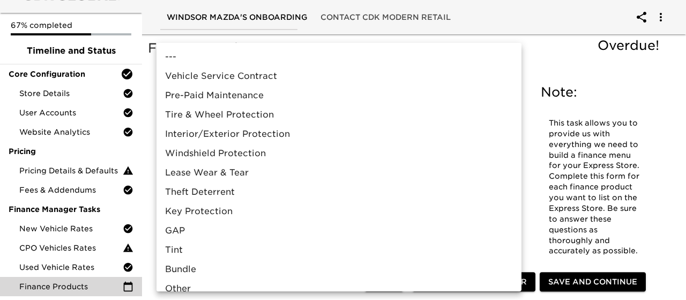
click at [199, 286] on li "Other" at bounding box center [338, 288] width 365 height 19
type input "Other"
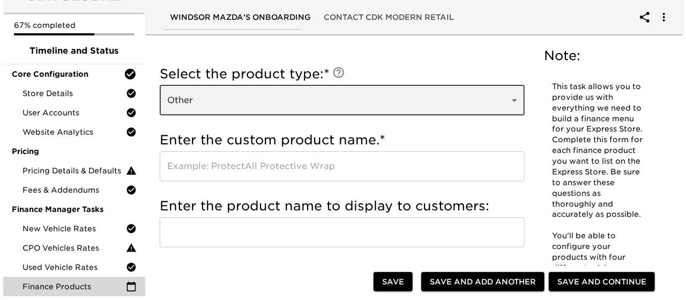
scroll to position [54, 0]
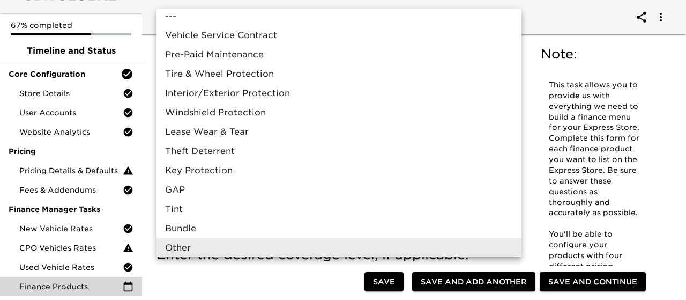
scroll to position [0, 0]
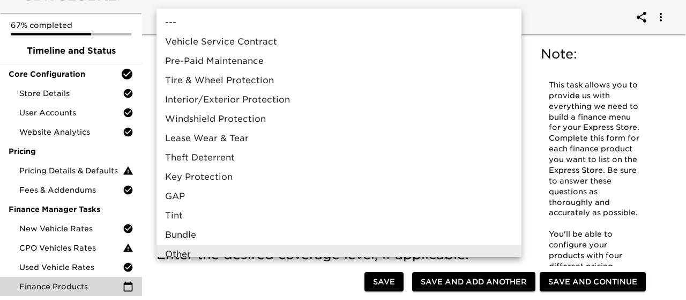
click at [536, 24] on div at bounding box center [343, 150] width 686 height 300
click at [598, 23] on div at bounding box center [343, 150] width 686 height 300
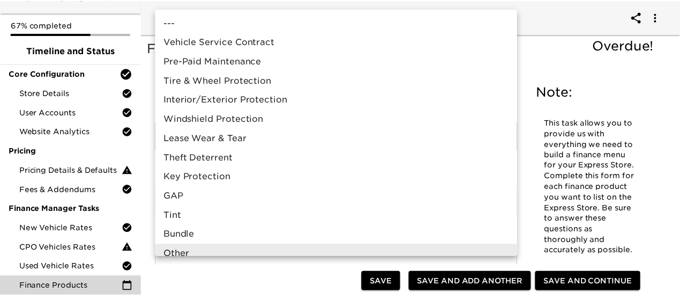
scroll to position [6, 0]
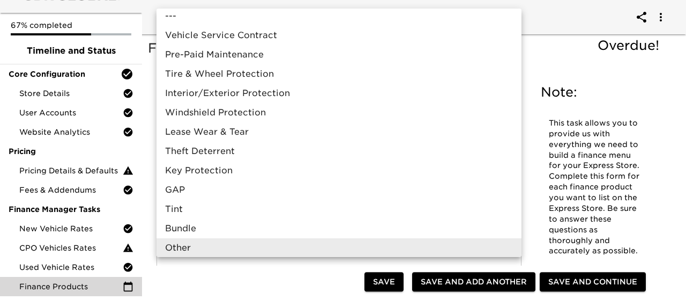
click at [561, 40] on div at bounding box center [343, 150] width 686 height 300
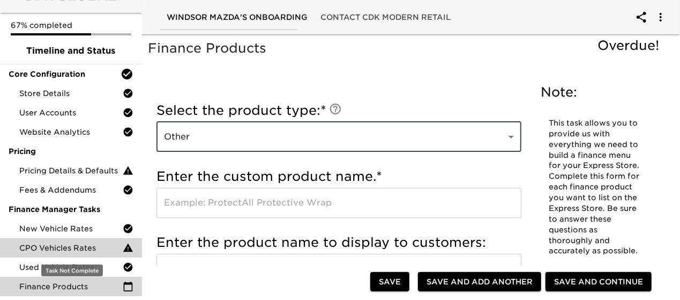
click at [83, 246] on span "CPO Vehicles Rates" at bounding box center [70, 247] width 103 height 11
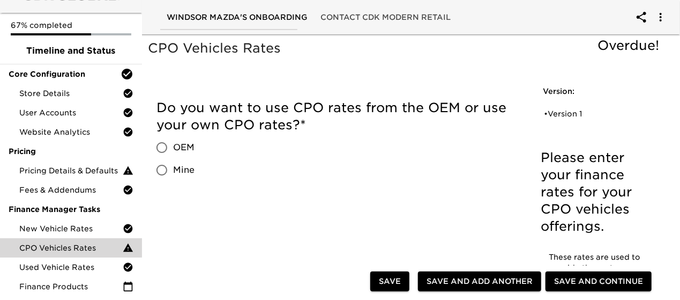
click at [178, 168] on span "Mine" at bounding box center [183, 169] width 21 height 13
click at [173, 168] on input "Mine" at bounding box center [162, 170] width 23 height 23
radio input "true"
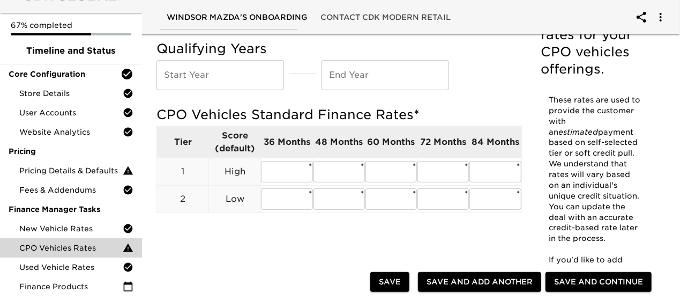
scroll to position [107, 0]
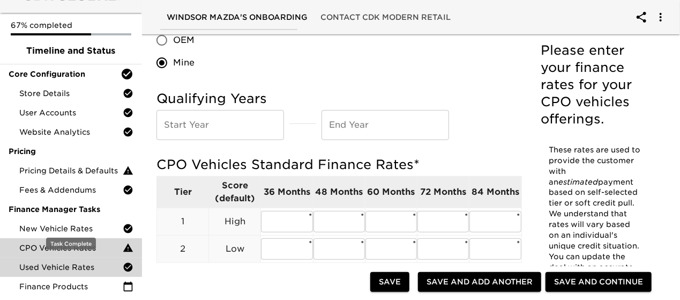
click at [77, 262] on span "Used Vehicle Rates" at bounding box center [70, 267] width 103 height 11
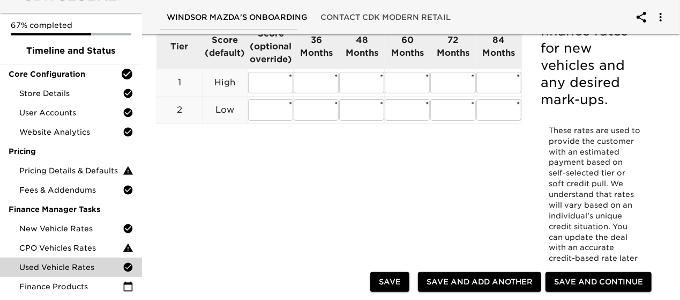
scroll to position [54, 0]
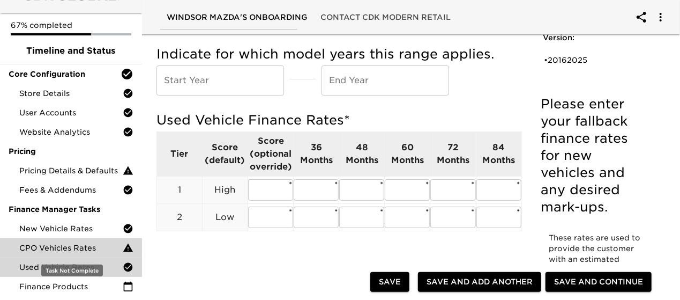
click at [60, 251] on span "CPO Vehicles Rates" at bounding box center [70, 247] width 103 height 11
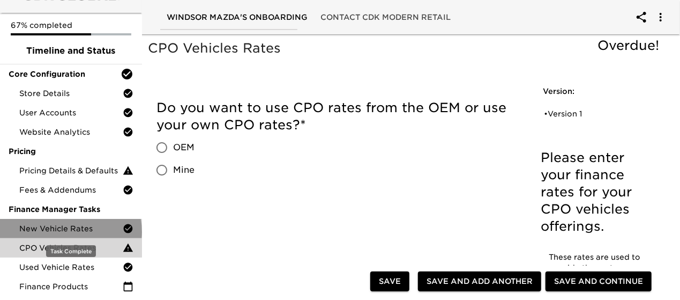
click at [70, 231] on span "New Vehicle Rates" at bounding box center [70, 228] width 103 height 11
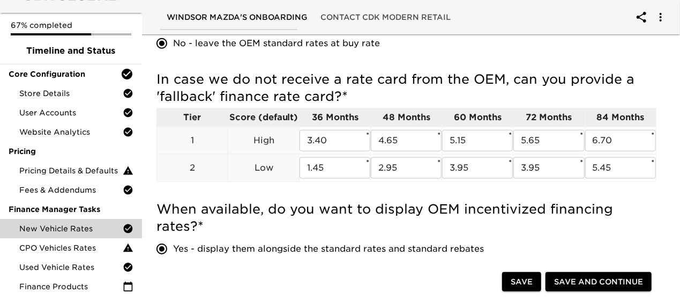
scroll to position [429, 0]
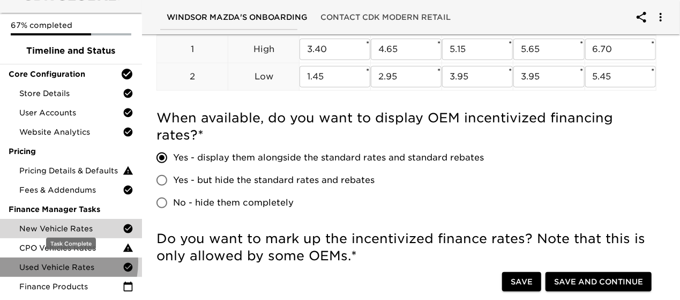
click at [52, 262] on span "Used Vehicle Rates" at bounding box center [70, 267] width 103 height 11
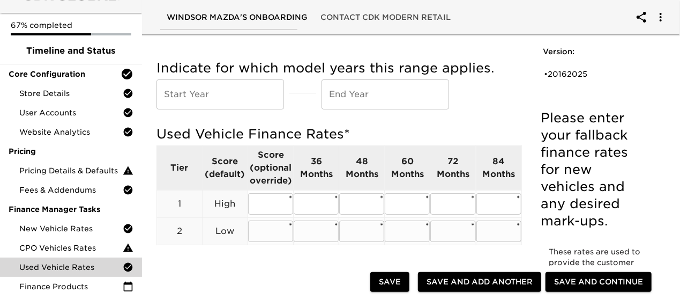
scroll to position [54, 0]
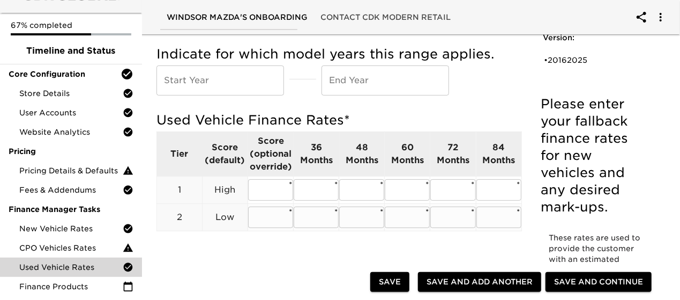
click at [271, 219] on input "text" at bounding box center [270, 216] width 45 height 21
type input "6.89"
click at [271, 195] on input "text" at bounding box center [270, 189] width 45 height 21
type input "9.99"
click at [304, 188] on input "text" at bounding box center [316, 189] width 45 height 21
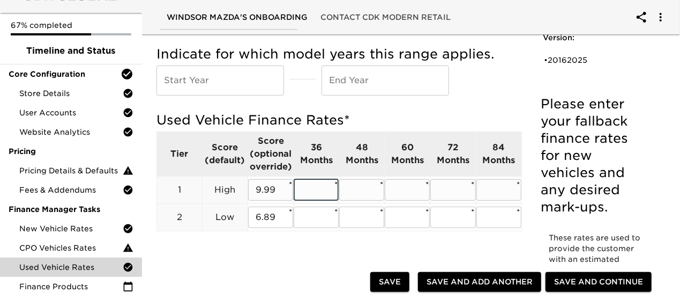
type input "9.99"
click at [315, 212] on input "text" at bounding box center [316, 216] width 45 height 21
type input "6.89"
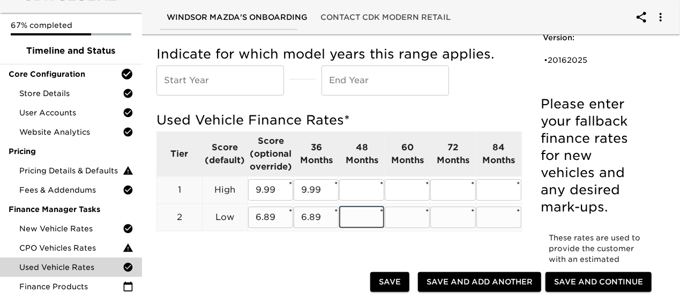
click at [358, 218] on input "text" at bounding box center [361, 216] width 45 height 21
click at [363, 186] on input "text" at bounding box center [361, 189] width 45 height 21
type input "9.99"
click at [362, 214] on input "text" at bounding box center [361, 216] width 45 height 21
type input "6.89"
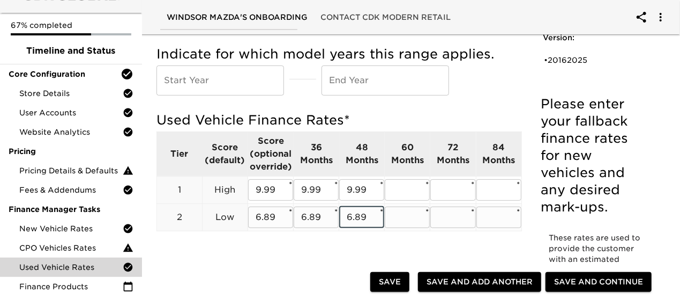
click at [395, 225] on input "text" at bounding box center [407, 216] width 45 height 21
type input "6.89"
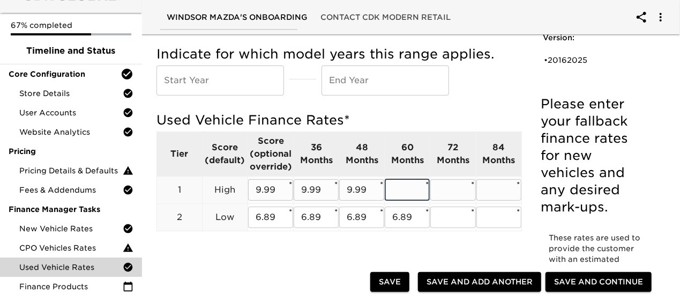
click at [407, 198] on input "text" at bounding box center [407, 189] width 45 height 21
click at [443, 192] on input "text" at bounding box center [452, 189] width 45 height 21
type input "9.99"
drag, startPoint x: 412, startPoint y: 183, endPoint x: 414, endPoint y: 195, distance: 11.9
click at [412, 183] on input "text" at bounding box center [407, 189] width 45 height 21
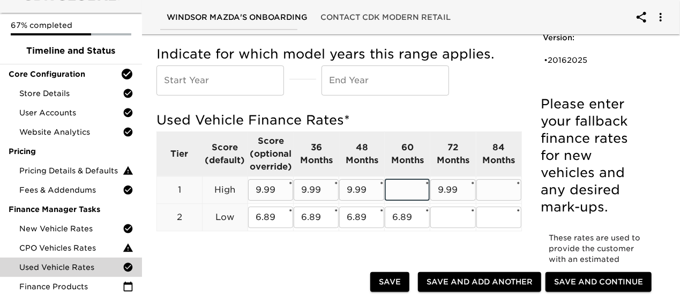
type input "9.99"
click at [442, 215] on input "text" at bounding box center [452, 216] width 45 height 21
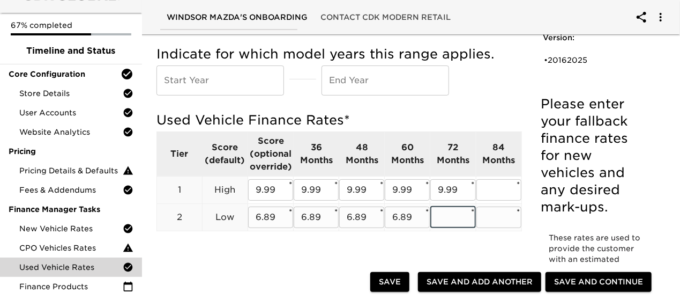
type input "6.89"
click at [499, 190] on input "text" at bounding box center [498, 189] width 45 height 21
type input "9.99"
click at [497, 223] on input "text" at bounding box center [498, 216] width 45 height 21
type input "6.89"
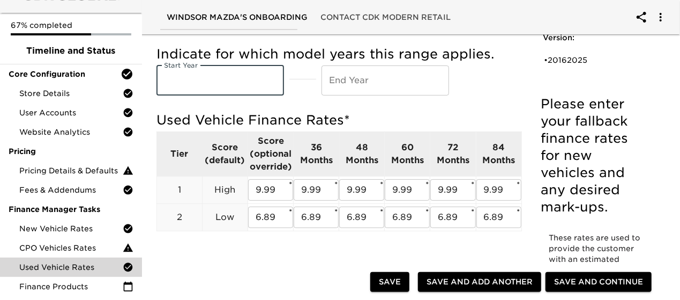
click at [201, 81] on input "text" at bounding box center [220, 80] width 128 height 30
type input "2016"
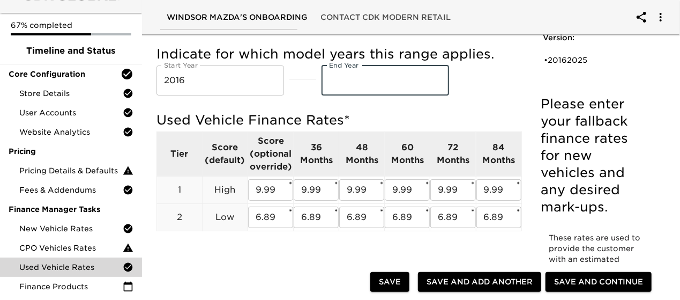
click at [343, 79] on input "text" at bounding box center [386, 80] width 128 height 30
type input "2025"
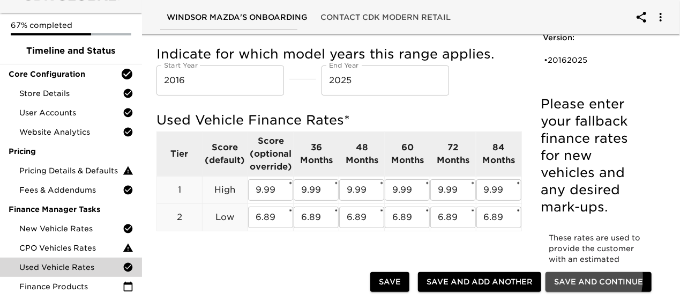
click at [576, 277] on span "Save and Continue" at bounding box center [598, 281] width 89 height 13
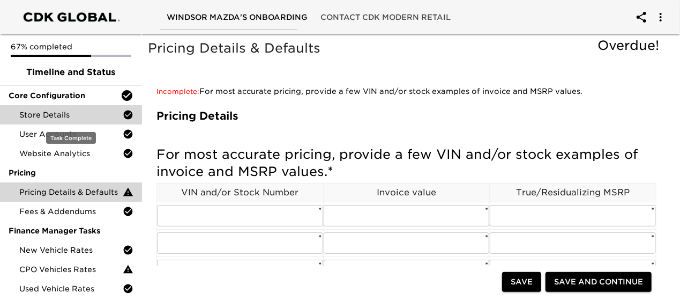
click at [76, 119] on span "Store Details" at bounding box center [70, 114] width 103 height 11
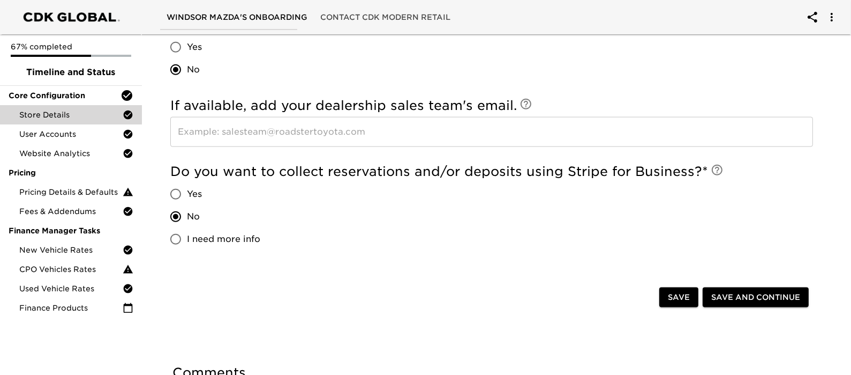
scroll to position [1728, 0]
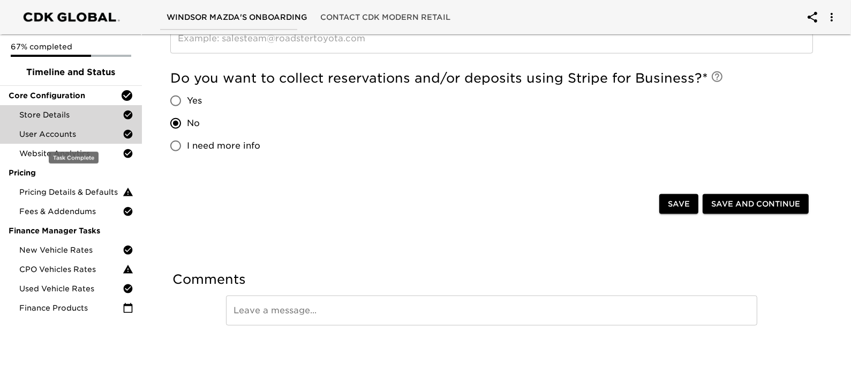
click at [47, 127] on div "User Accounts" at bounding box center [71, 133] width 142 height 19
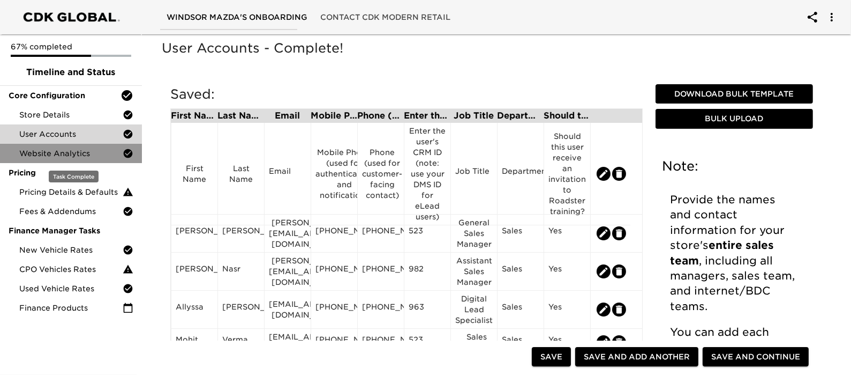
click at [55, 152] on span "Website Analytics" at bounding box center [70, 153] width 103 height 11
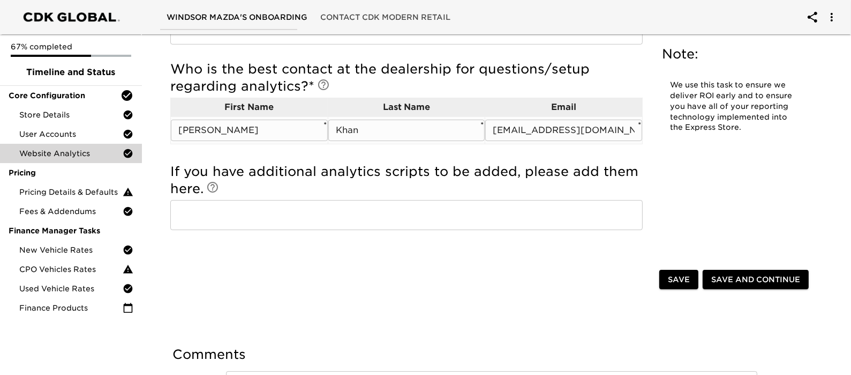
scroll to position [241, 0]
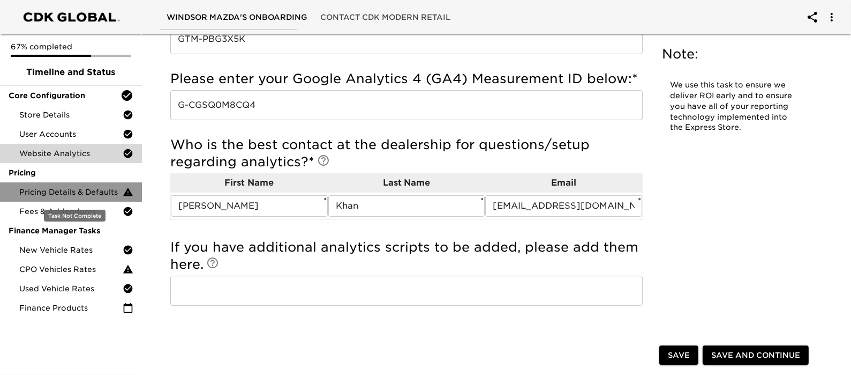
click at [85, 186] on span "Pricing Details & Defaults" at bounding box center [70, 191] width 103 height 11
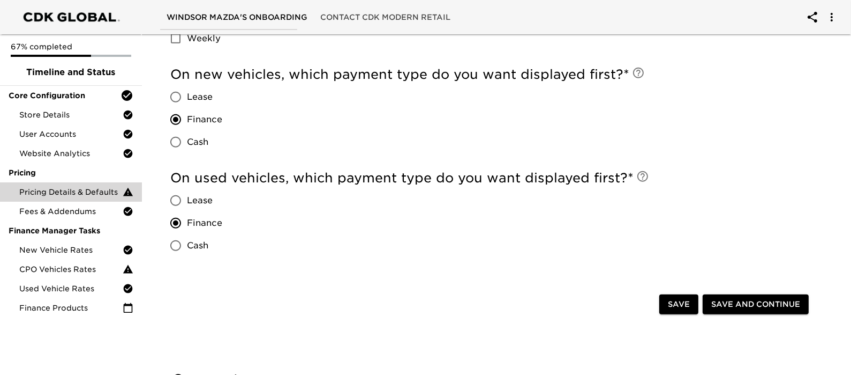
scroll to position [1157, 0]
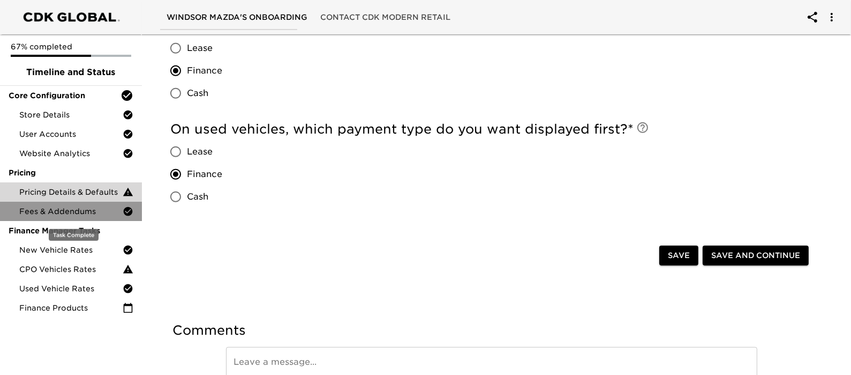
click at [77, 212] on span "Fees & Addendums" at bounding box center [70, 211] width 103 height 11
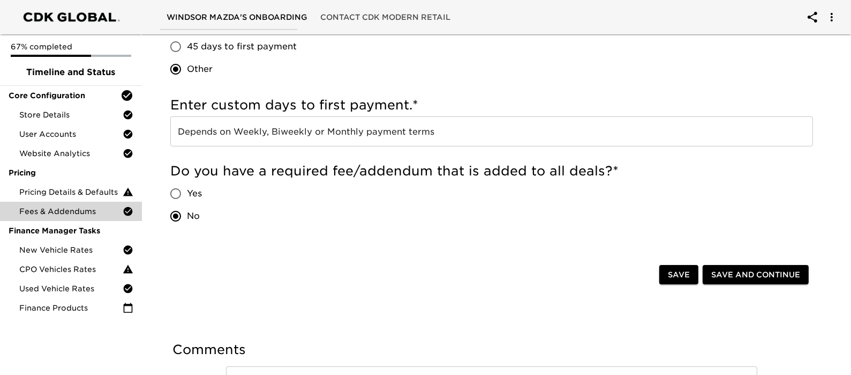
scroll to position [377, 0]
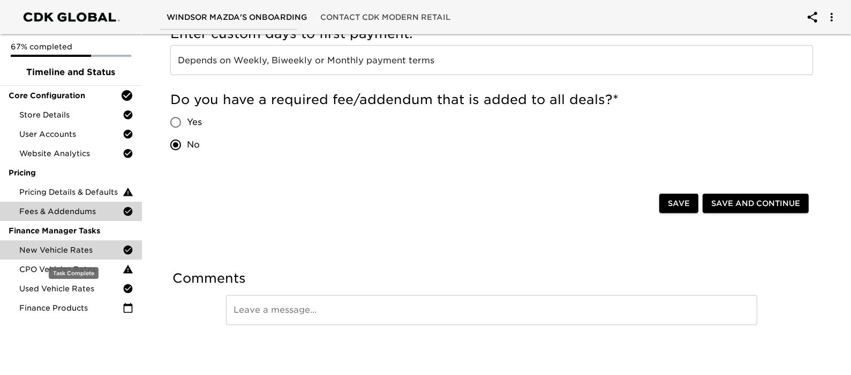
click at [55, 247] on span "New Vehicle Rates" at bounding box center [70, 249] width 103 height 11
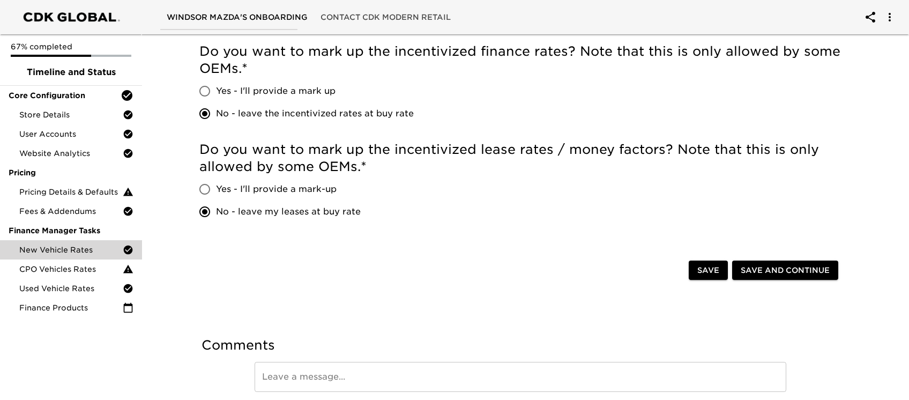
scroll to position [579, 0]
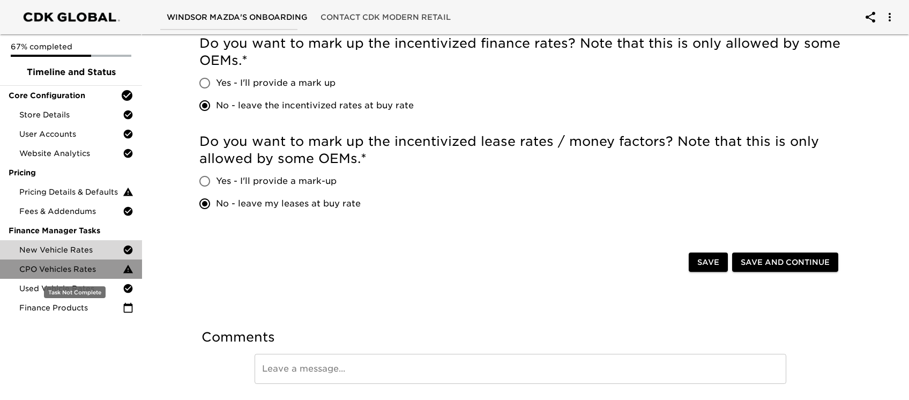
click at [85, 262] on div "CPO Vehicles Rates" at bounding box center [71, 268] width 142 height 19
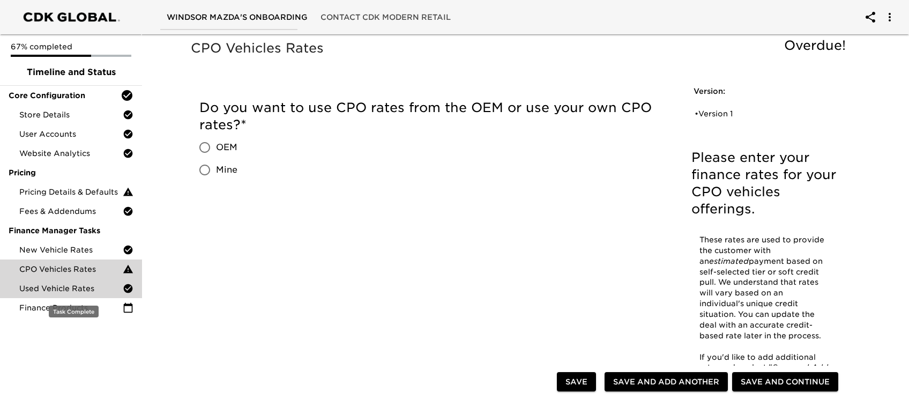
click at [71, 288] on span "Used Vehicle Rates" at bounding box center [70, 288] width 103 height 11
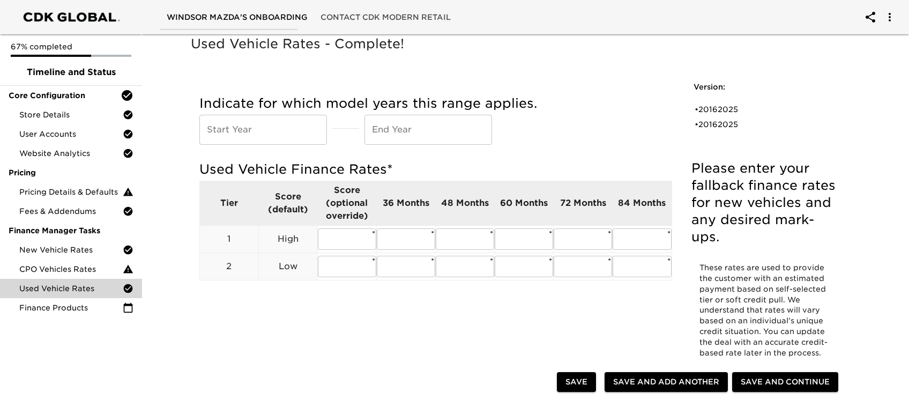
scroll to position [4, 0]
click at [234, 126] on input "text" at bounding box center [263, 130] width 128 height 30
type input "2016"
drag, startPoint x: 434, startPoint y: 134, endPoint x: 425, endPoint y: 133, distance: 9.1
click at [434, 133] on input "text" at bounding box center [428, 130] width 128 height 30
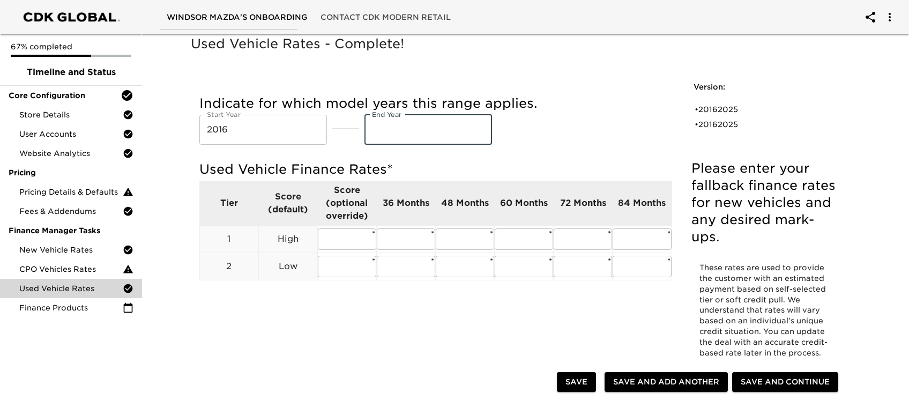
type input "2025"
click at [342, 239] on input "text" at bounding box center [347, 238] width 58 height 21
type input "9.99"
click at [343, 268] on input "text" at bounding box center [347, 266] width 58 height 21
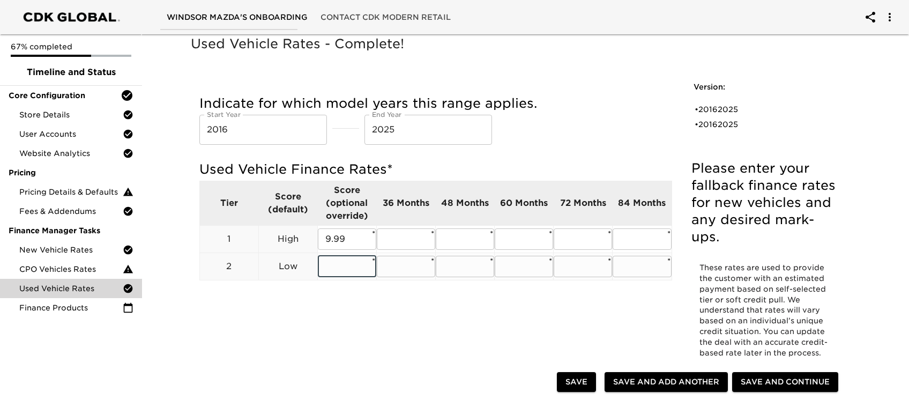
type input "6.89"
click at [400, 242] on input "text" at bounding box center [406, 238] width 58 height 21
click at [468, 235] on input "text" at bounding box center [465, 238] width 58 height 21
click at [347, 243] on input "9.99" at bounding box center [347, 238] width 58 height 21
drag, startPoint x: 347, startPoint y: 243, endPoint x: 364, endPoint y: 238, distance: 17.3
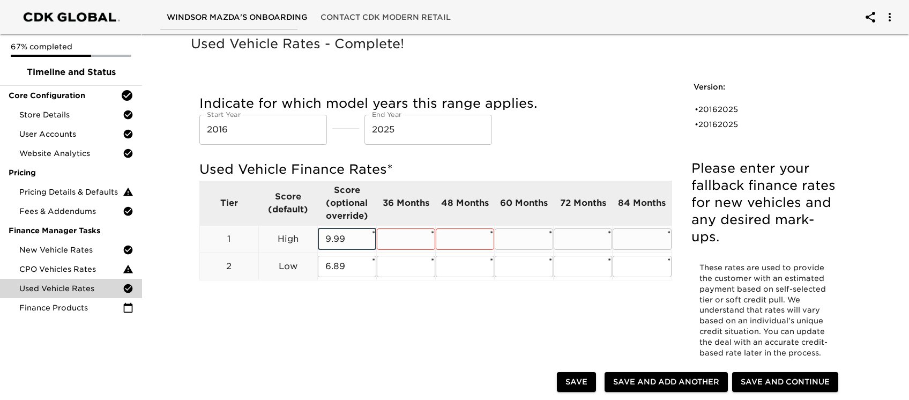
click at [347, 243] on input "9.99" at bounding box center [347, 238] width 58 height 21
drag, startPoint x: 392, startPoint y: 236, endPoint x: 398, endPoint y: 234, distance: 5.6
click at [392, 236] on input "text" at bounding box center [406, 238] width 58 height 21
paste input "9.99"
type input "9.99"
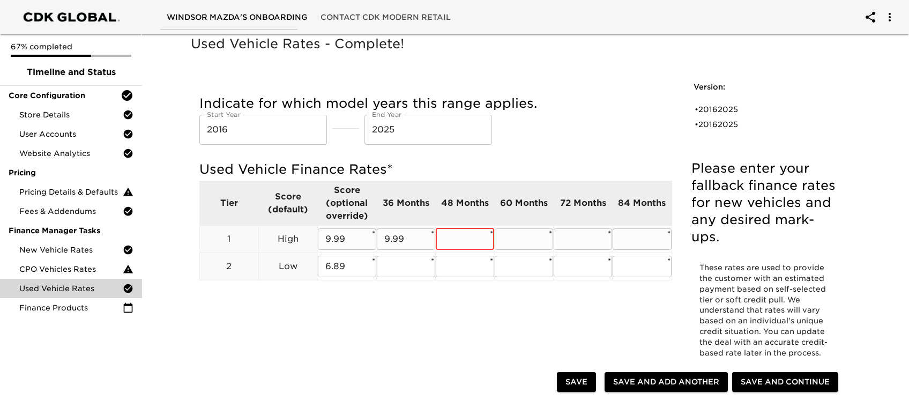
click at [469, 237] on input "text" at bounding box center [465, 238] width 58 height 21
paste input "9.99"
type input "9.99"
drag, startPoint x: 533, startPoint y: 234, endPoint x: 541, endPoint y: 234, distance: 7.5
click at [533, 234] on input "text" at bounding box center [524, 238] width 58 height 21
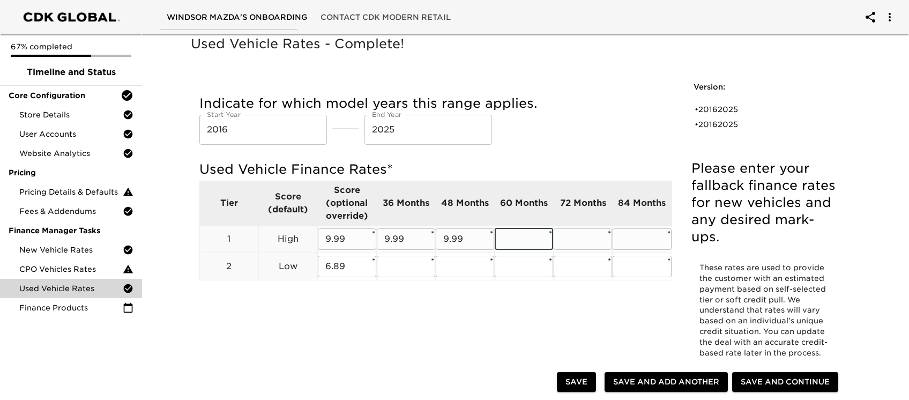
paste input "9.99"
type input "9.99"
click at [587, 229] on input "text" at bounding box center [583, 238] width 58 height 21
paste input "9.99"
type input "9.99"
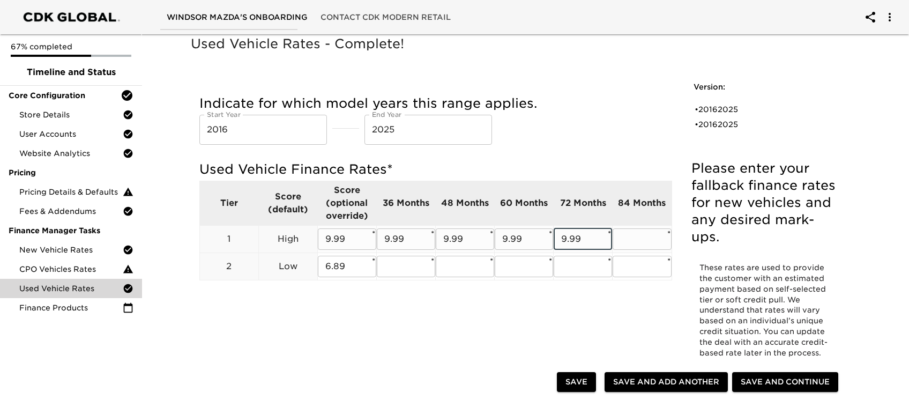
click at [618, 233] on input "text" at bounding box center [641, 238] width 58 height 21
paste input "9.99"
type input "9.99"
click at [323, 265] on input "6.89" at bounding box center [347, 266] width 58 height 21
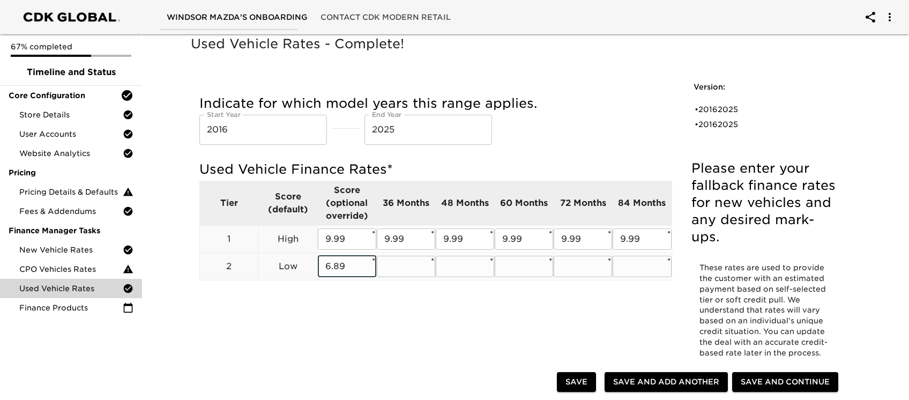
click at [404, 264] on input "text" at bounding box center [406, 266] width 58 height 21
paste input "6.89"
type input "6.89"
drag, startPoint x: 468, startPoint y: 267, endPoint x: 497, endPoint y: 268, distance: 29.0
click at [468, 267] on input "text" at bounding box center [465, 266] width 58 height 21
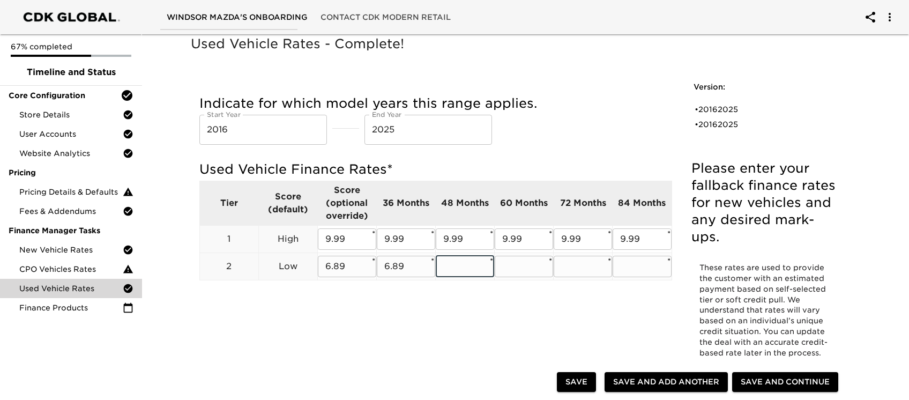
paste input "6.89"
type input "6.89"
click at [521, 267] on input "text" at bounding box center [524, 266] width 58 height 21
paste input "6.89"
type input "6.89"
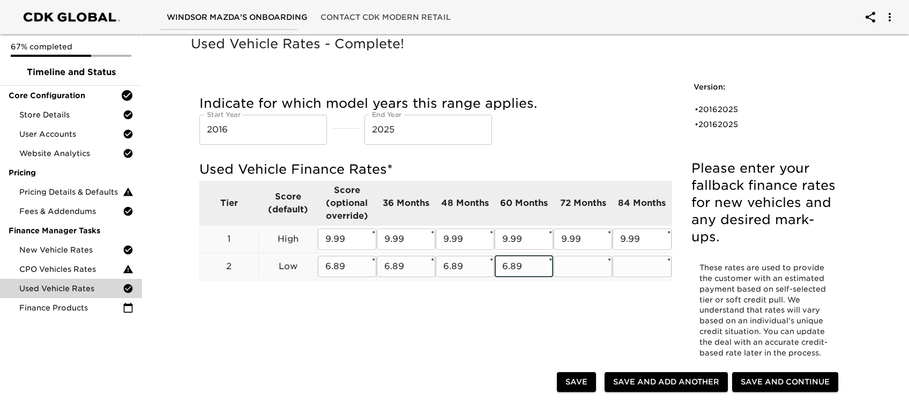
click at [574, 267] on input "text" at bounding box center [583, 266] width 58 height 21
paste input "6.89"
type input "6.89"
click at [633, 264] on input "text" at bounding box center [641, 266] width 58 height 21
paste input "6.89"
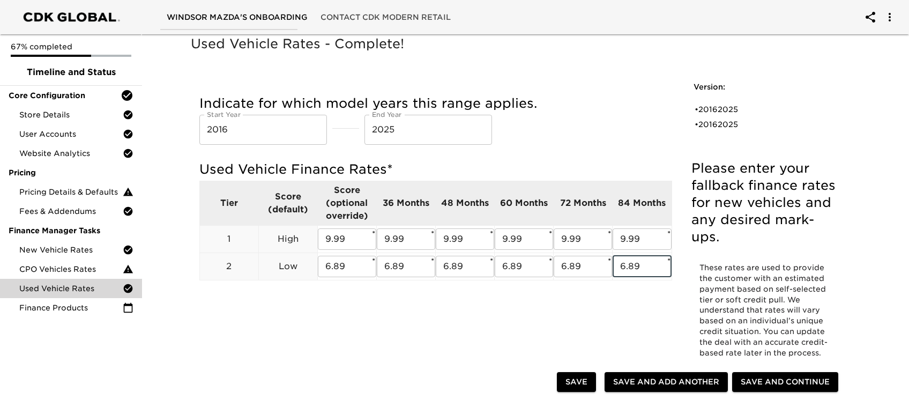
type input "6.89"
click at [521, 299] on div "Used Vehicle Rates - Complete! Please enter your fallback finance rates for new…" at bounding box center [521, 227] width 664 height 389
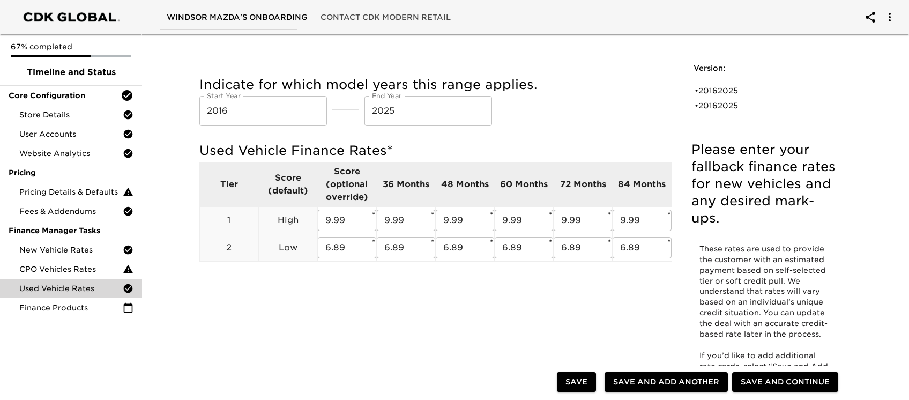
scroll to position [76, 0]
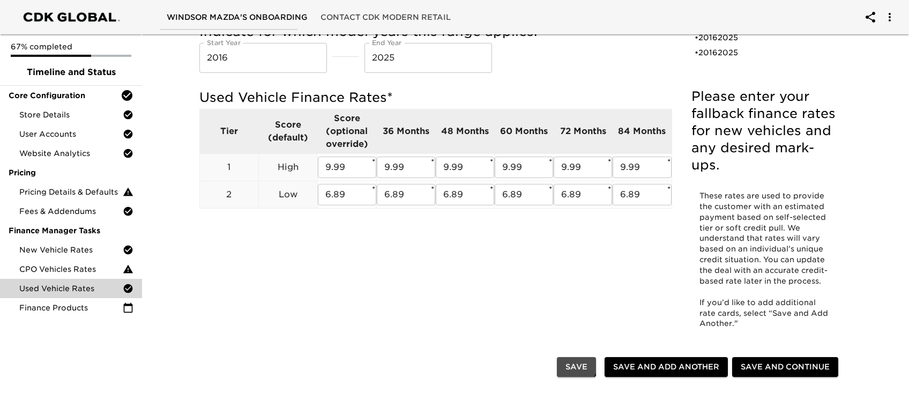
click at [587, 299] on span "Save" at bounding box center [576, 366] width 22 height 13
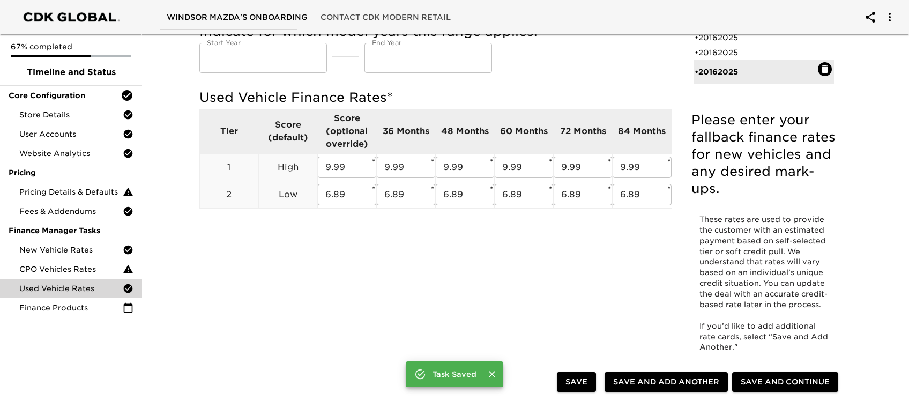
type input "2016"
type input "2025"
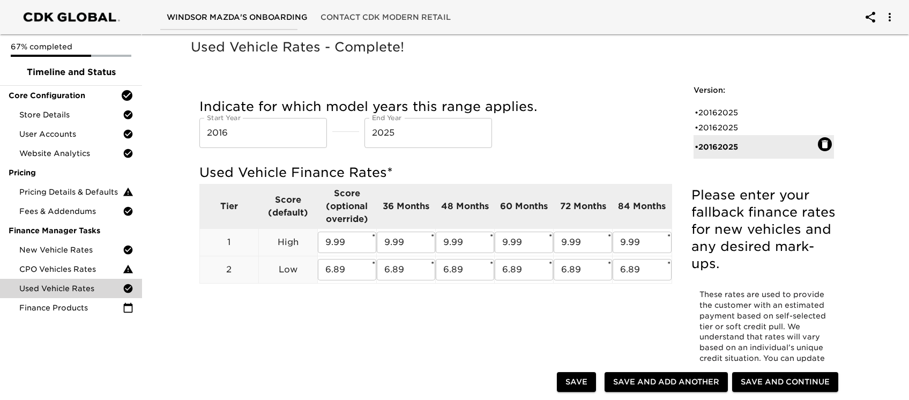
scroll to position [0, 0]
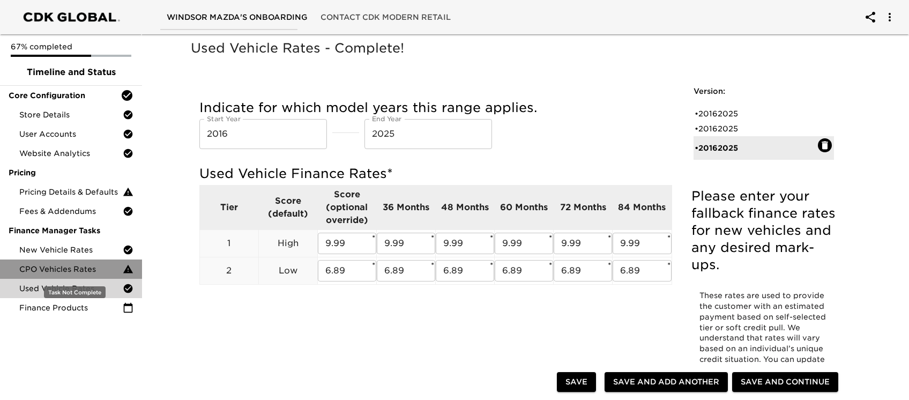
click at [86, 264] on span "CPO Vehicles Rates" at bounding box center [70, 269] width 103 height 11
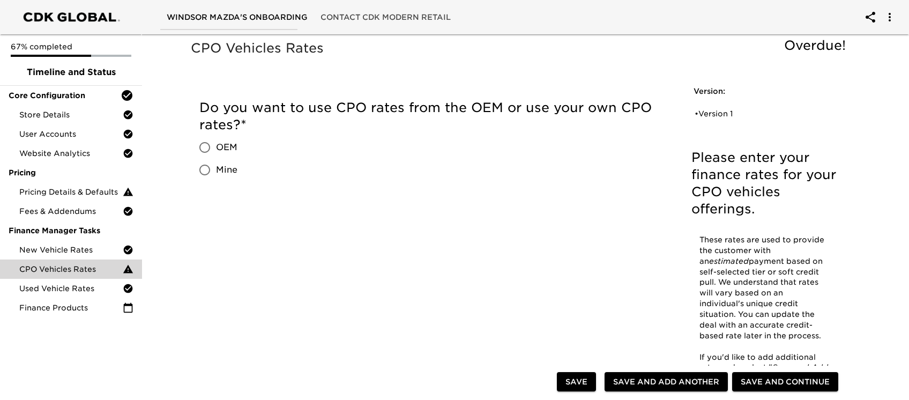
click at [219, 163] on span "Mine" at bounding box center [226, 169] width 21 height 13
click at [216, 159] on input "Mine" at bounding box center [204, 170] width 23 height 23
radio input "true"
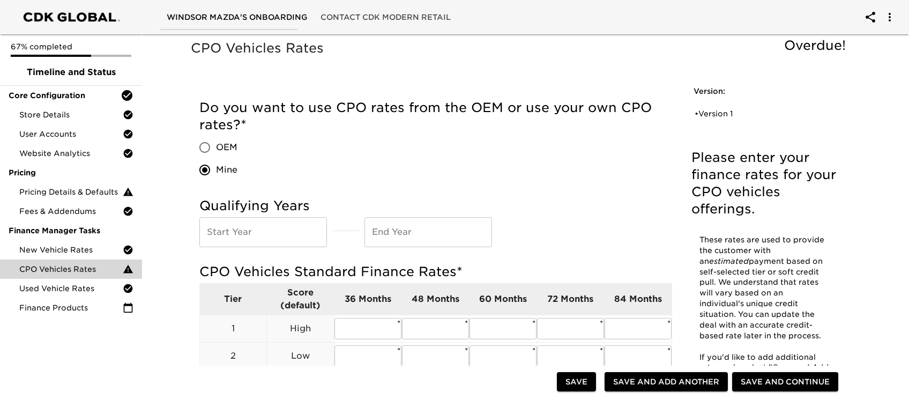
click at [262, 226] on input "text" at bounding box center [263, 232] width 128 height 30
type input "2016"
click at [377, 217] on input "text" at bounding box center [428, 232] width 128 height 30
type input "2025"
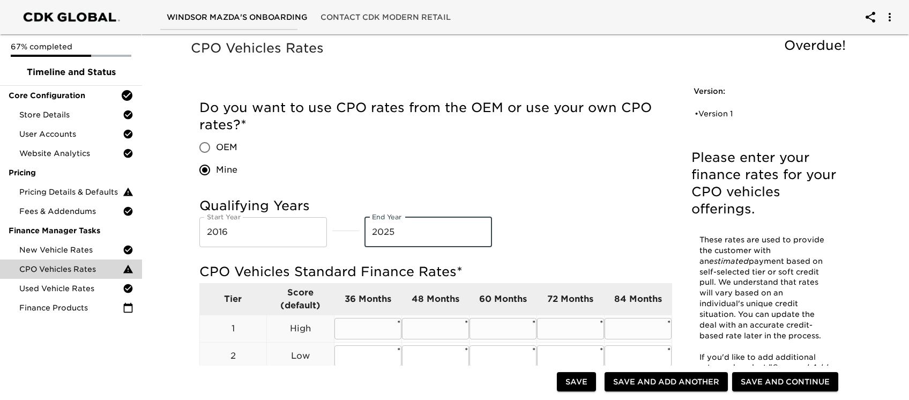
click at [357, 299] on input "text" at bounding box center [367, 328] width 67 height 21
click at [357, 299] on input "text" at bounding box center [367, 355] width 67 height 21
click at [359, 299] on input "6.89" at bounding box center [367, 355] width 67 height 21
type input "6.89"
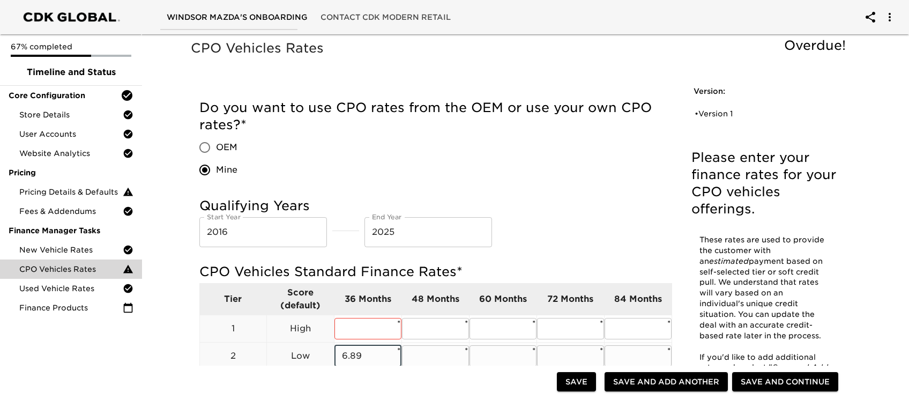
click at [436, 299] on input "text" at bounding box center [435, 355] width 67 height 21
paste input "6.89"
type input "6.89"
drag, startPoint x: 503, startPoint y: 334, endPoint x: 521, endPoint y: 336, distance: 18.3
click at [503, 299] on input "text" at bounding box center [502, 355] width 67 height 21
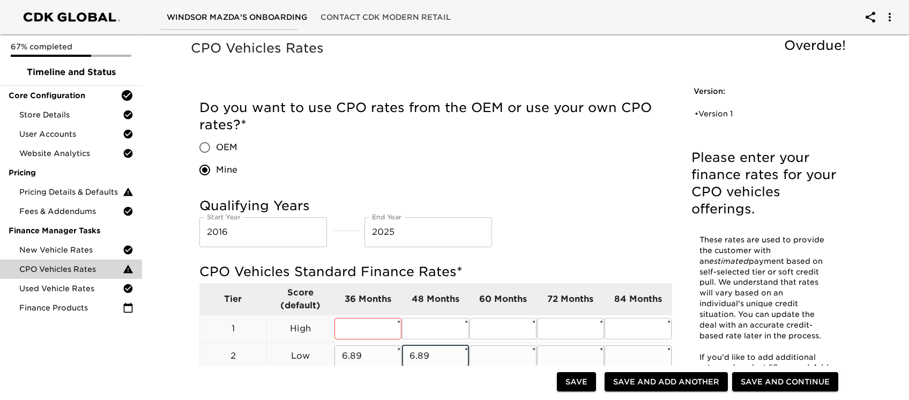
paste input "6.89"
type input "6.89"
drag, startPoint x: 572, startPoint y: 336, endPoint x: 608, endPoint y: 338, distance: 36.5
click at [572, 299] on input "text" at bounding box center [570, 355] width 67 height 21
paste input "6.89"
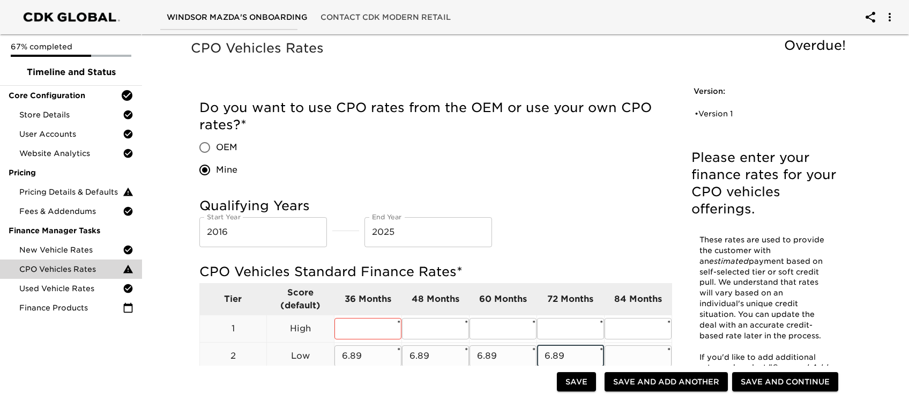
type input "6.89"
click at [619, 299] on input "text" at bounding box center [637, 355] width 67 height 21
paste input "6.89"
type input "6.89"
click at [375, 299] on input "text" at bounding box center [367, 328] width 67 height 21
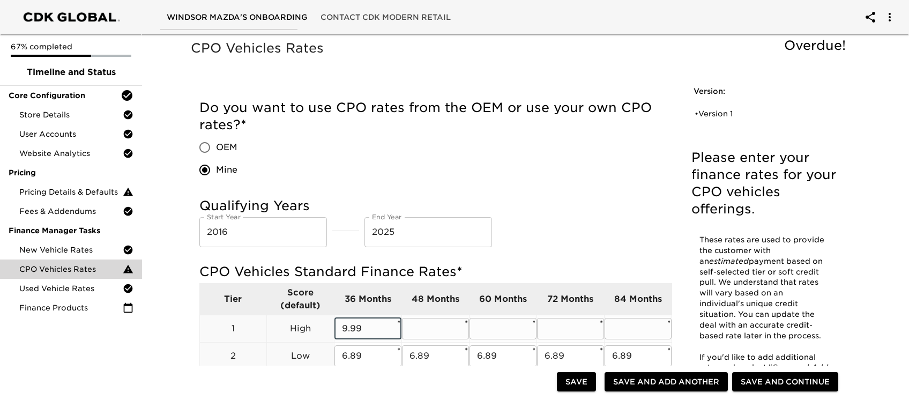
click at [375, 299] on input "9.99" at bounding box center [367, 328] width 67 height 21
type input "9.99"
click at [419, 299] on input "text" at bounding box center [435, 328] width 67 height 21
paste input "9.99"
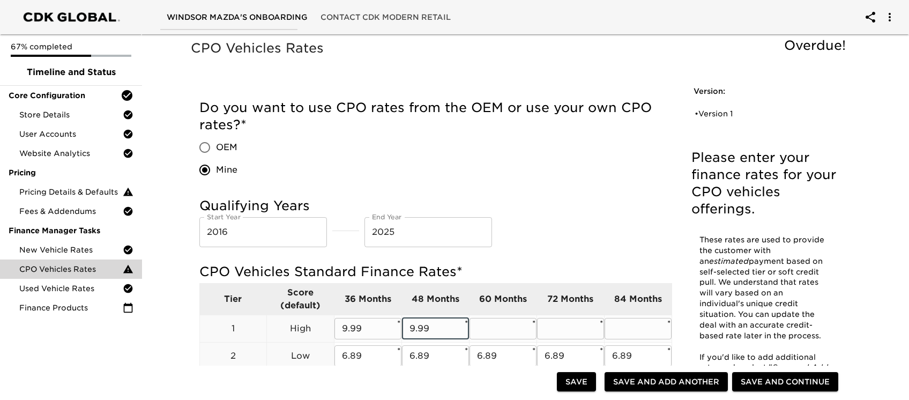
type input "9.99"
click at [490, 299] on input "text" at bounding box center [502, 328] width 67 height 21
paste input "9.99"
type input "9.99"
click at [597, 299] on input "text" at bounding box center [570, 328] width 67 height 21
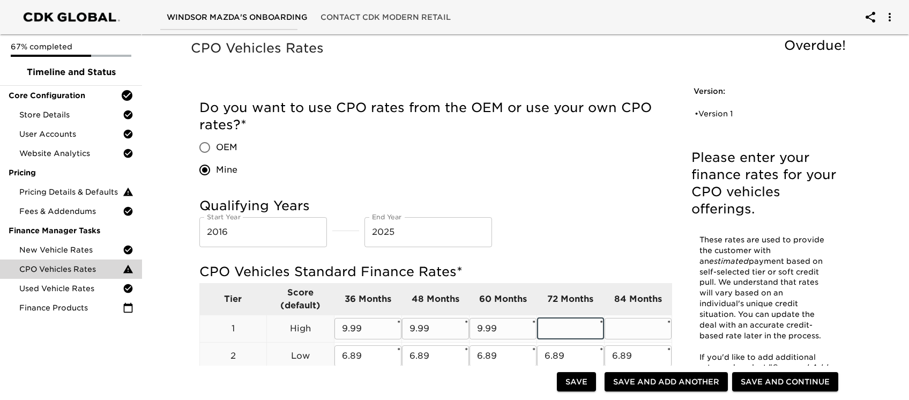
paste input "9.99"
type input "9.99"
click at [622, 299] on input "text" at bounding box center [637, 328] width 67 height 21
paste input "9.99"
type input "9.99"
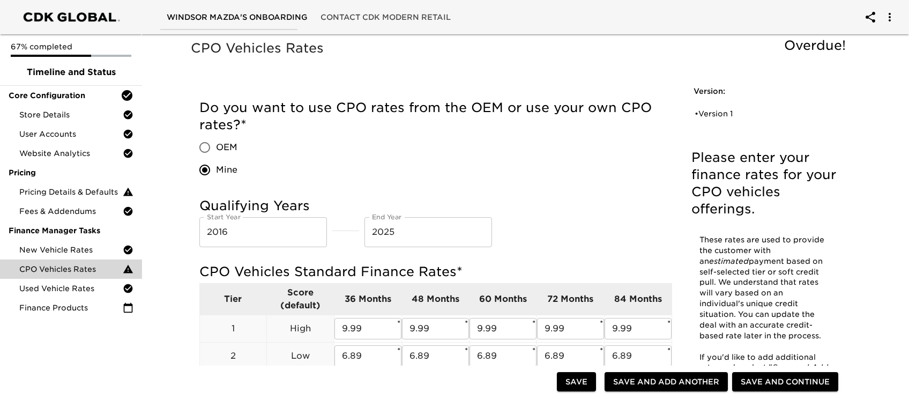
click at [587, 299] on span "Save" at bounding box center [576, 381] width 22 height 13
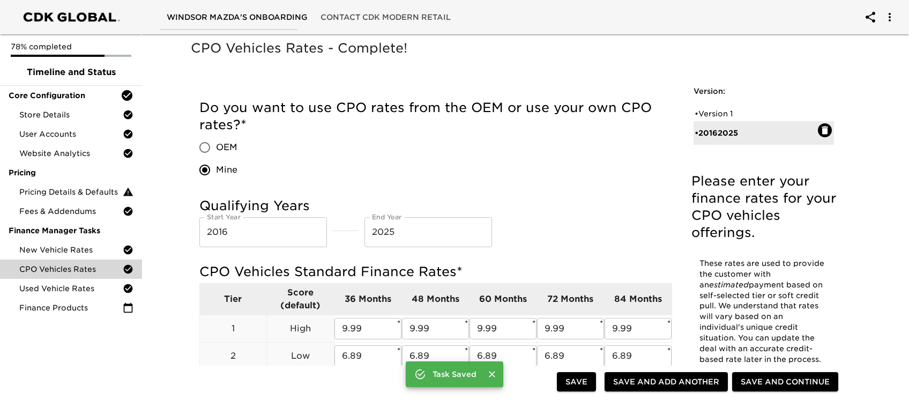
radio input "false"
radio input "true"
type input "2016"
type input "2025"
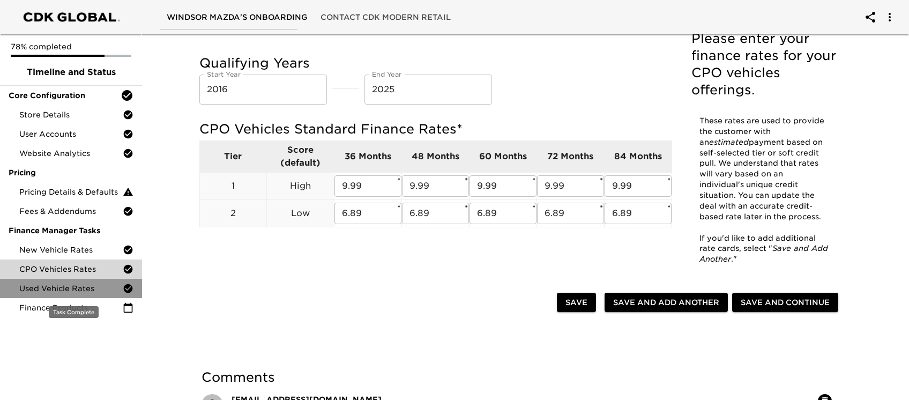
click at [76, 285] on span "Used Vehicle Rates" at bounding box center [70, 288] width 103 height 11
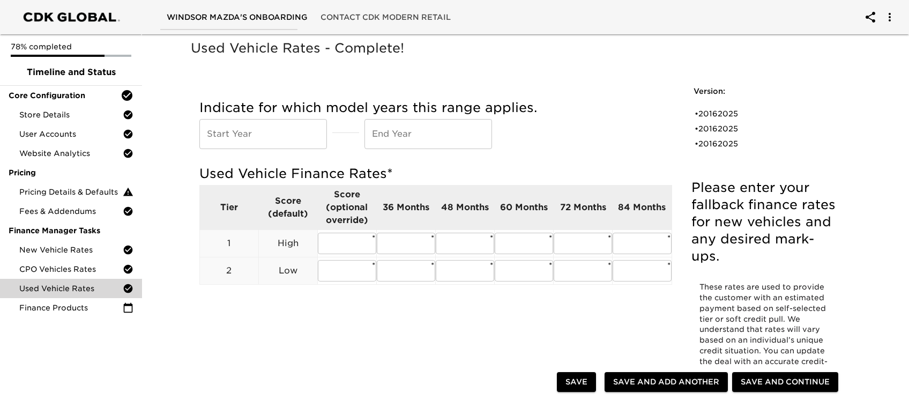
click at [309, 299] on div "Used Vehicle Rates - Complete! Please enter your fallback finance rates for new…" at bounding box center [521, 240] width 664 height 404
click at [274, 132] on input "text" at bounding box center [263, 134] width 128 height 30
type input "2016"
click at [364, 143] on input "text" at bounding box center [428, 134] width 128 height 30
type input "2025"
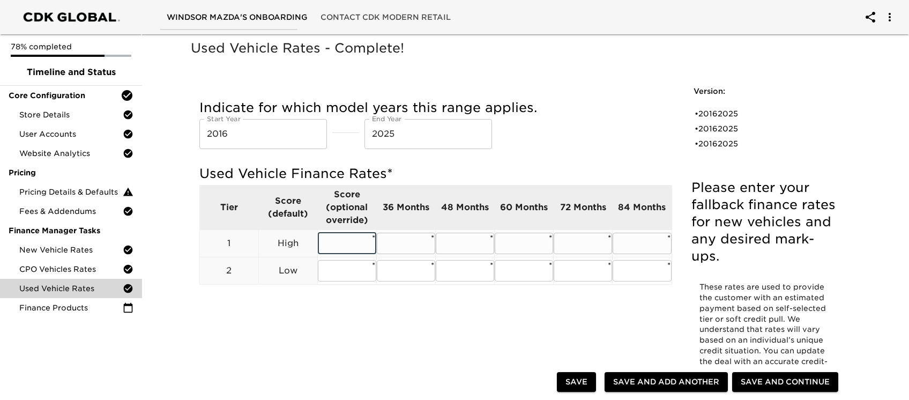
click at [345, 241] on input "text" at bounding box center [347, 243] width 58 height 21
click at [409, 245] on input "text" at bounding box center [406, 243] width 58 height 21
click at [349, 272] on input "text" at bounding box center [347, 270] width 58 height 21
type input "6.89"
click at [346, 272] on input "6.89" at bounding box center [347, 270] width 58 height 21
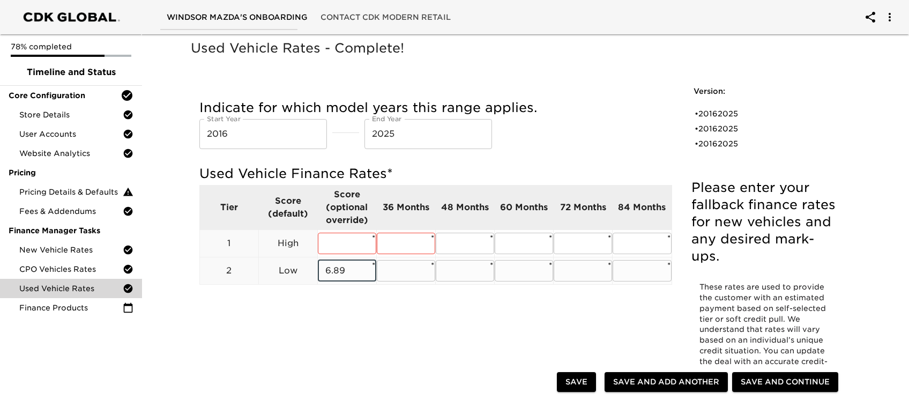
click at [346, 272] on input "6.89" at bounding box center [347, 270] width 58 height 21
drag, startPoint x: 395, startPoint y: 272, endPoint x: 452, endPoint y: 272, distance: 56.8
click at [395, 272] on input "text" at bounding box center [406, 270] width 58 height 21
paste input "6.89"
type input "6.89"
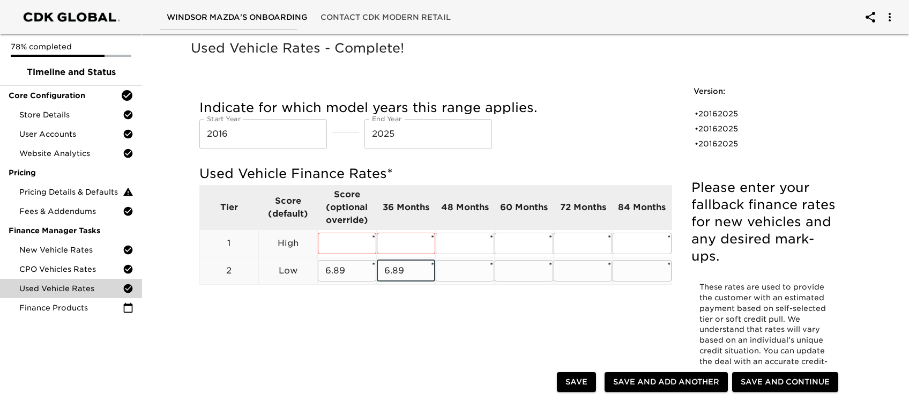
click at [463, 272] on input "text" at bounding box center [465, 270] width 58 height 21
paste input "6.89"
type input "6.89"
click at [527, 268] on input "text" at bounding box center [524, 270] width 58 height 21
paste input "6.89"
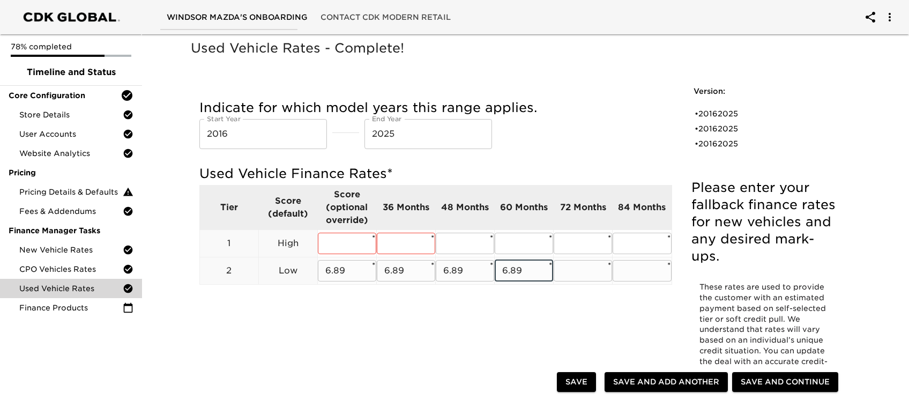
type input "6.89"
click at [574, 264] on input "text" at bounding box center [583, 270] width 58 height 21
paste input "6.89"
type input "6.89"
click at [640, 265] on input "text" at bounding box center [641, 270] width 58 height 21
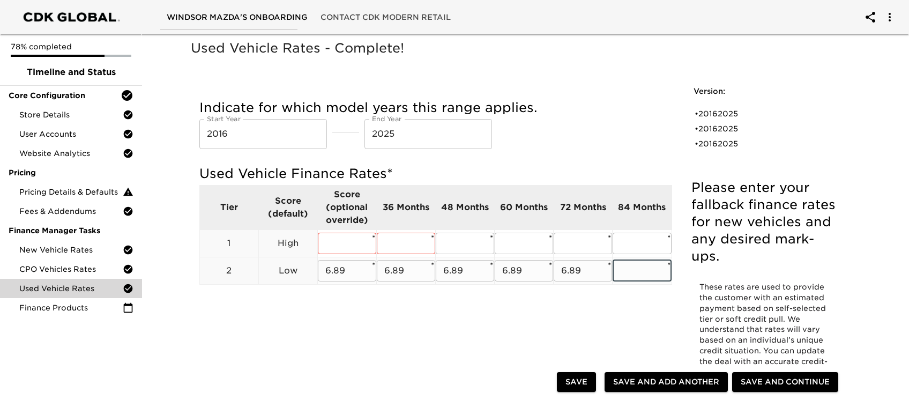
paste input "6.89"
type input "6.89"
click at [333, 243] on input "text" at bounding box center [347, 243] width 58 height 21
type input "9.99"
click at [342, 245] on input "9.99" at bounding box center [347, 243] width 58 height 21
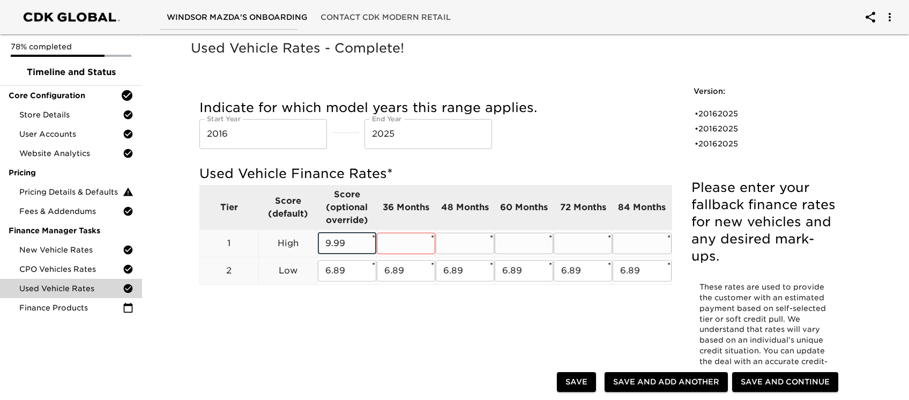
click at [342, 245] on input "9.99" at bounding box center [347, 243] width 58 height 21
click at [398, 239] on input "text" at bounding box center [406, 243] width 58 height 21
paste input "9.99"
type input "9.99"
click at [460, 238] on input "text" at bounding box center [465, 243] width 58 height 21
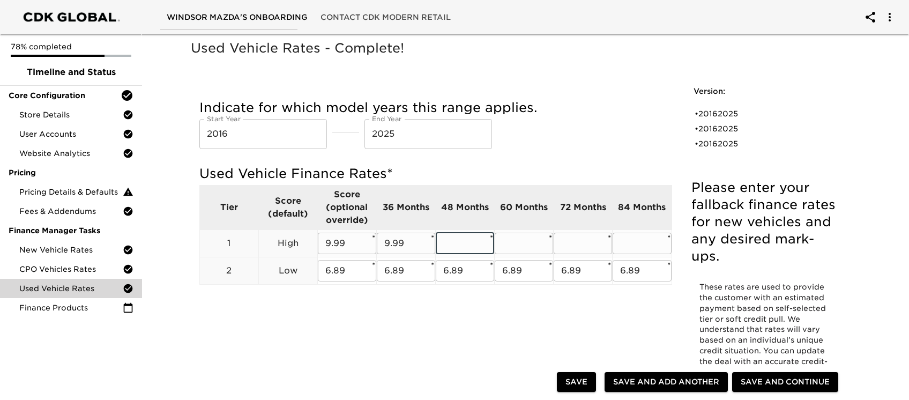
click at [518, 242] on input "text" at bounding box center [524, 243] width 58 height 21
click at [460, 243] on input "text" at bounding box center [465, 243] width 58 height 21
paste input "9.99"
type input "9.99"
click at [524, 243] on input "text" at bounding box center [524, 243] width 58 height 21
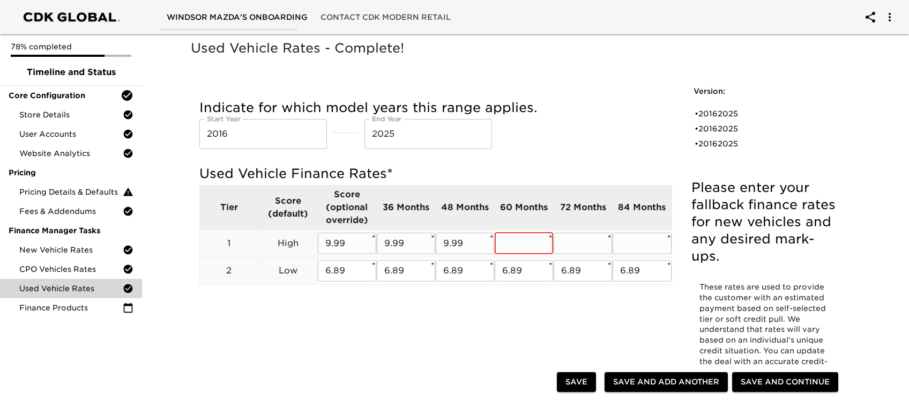
paste input "9.99"
type input "9.99"
click at [580, 239] on input "text" at bounding box center [583, 243] width 58 height 21
paste input "9.99"
type input "9.99"
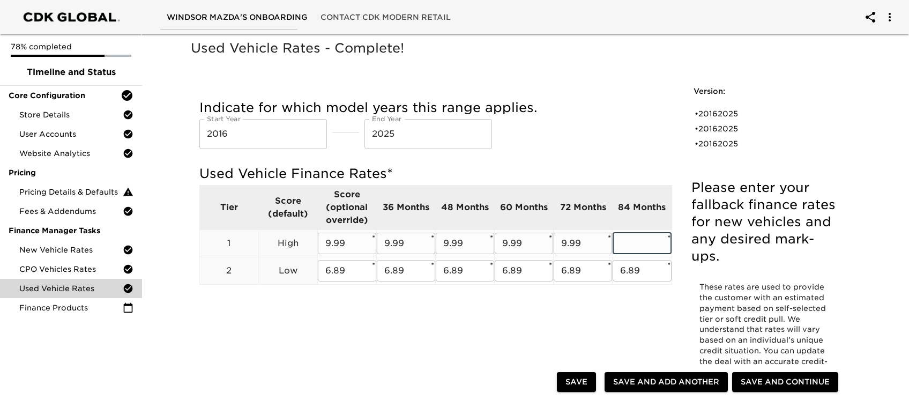
click at [617, 240] on input "text" at bounding box center [641, 243] width 58 height 21
paste input "9.99"
type input "9.99"
click at [587, 299] on span "Save" at bounding box center [576, 381] width 22 height 13
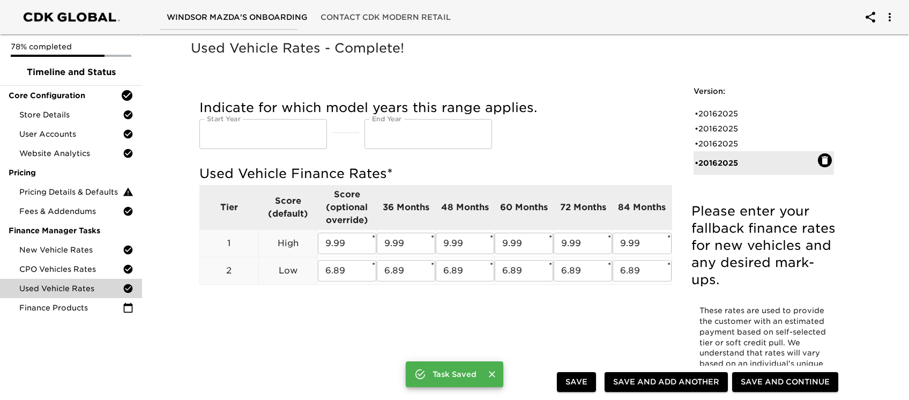
type input "2016"
type input "2025"
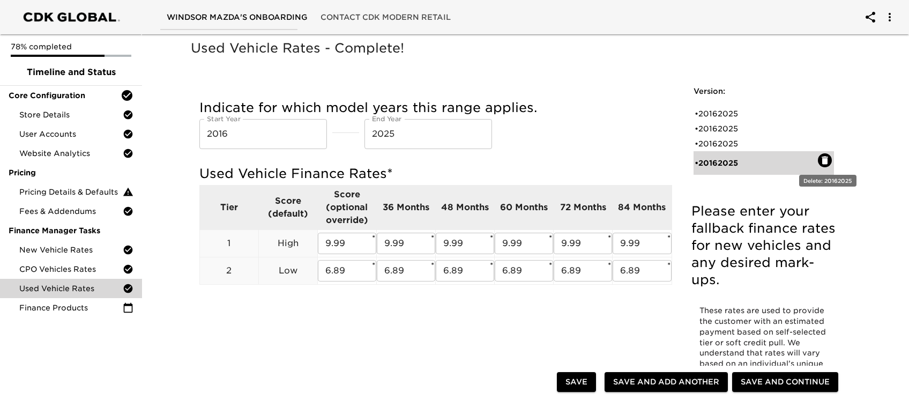
click at [685, 159] on icon "button" at bounding box center [824, 160] width 11 height 11
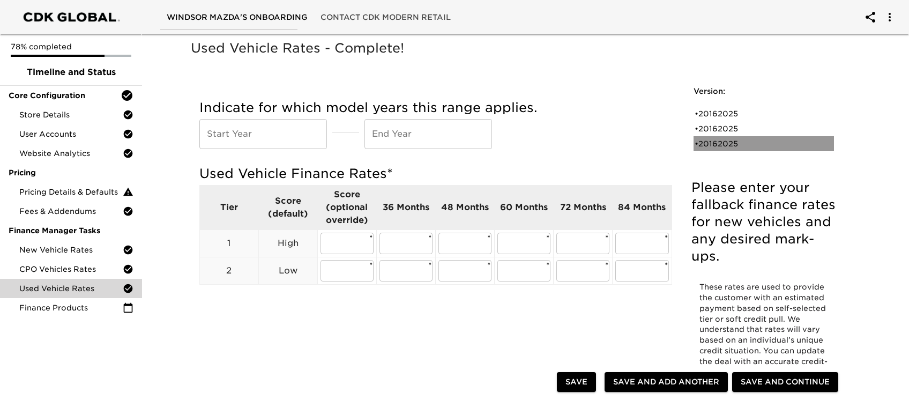
click at [685, 143] on div "• 20162025" at bounding box center [755, 143] width 123 height 11
type input "2016"
type input "2025"
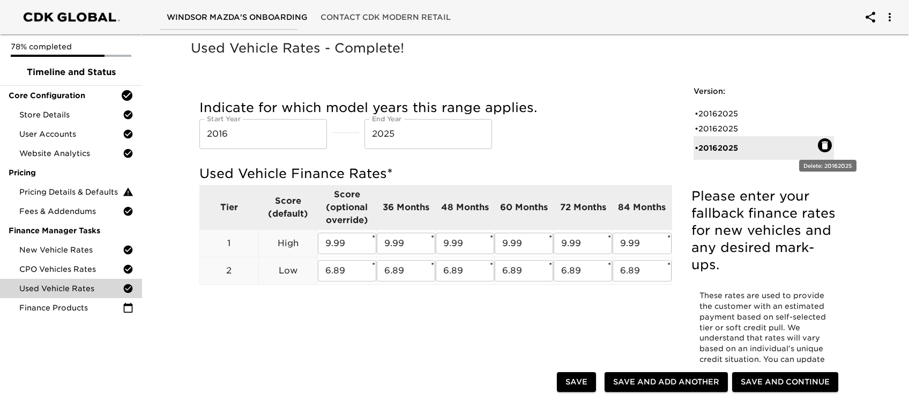
click at [685, 145] on icon "button" at bounding box center [824, 145] width 6 height 8
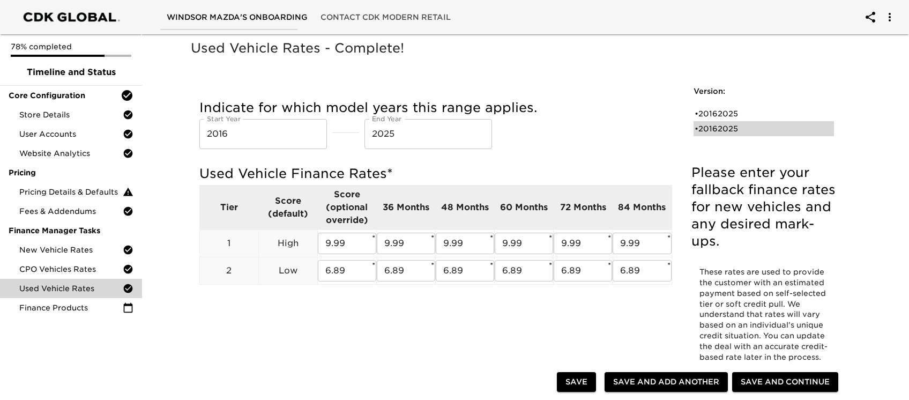
click at [685, 131] on div "• 20162025" at bounding box center [763, 128] width 140 height 15
type input "2016"
type input "2025"
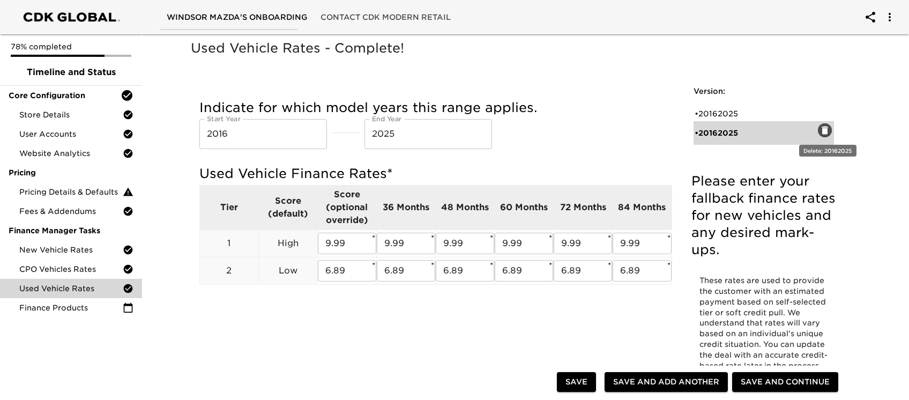
click at [685, 132] on icon "button" at bounding box center [824, 130] width 6 height 8
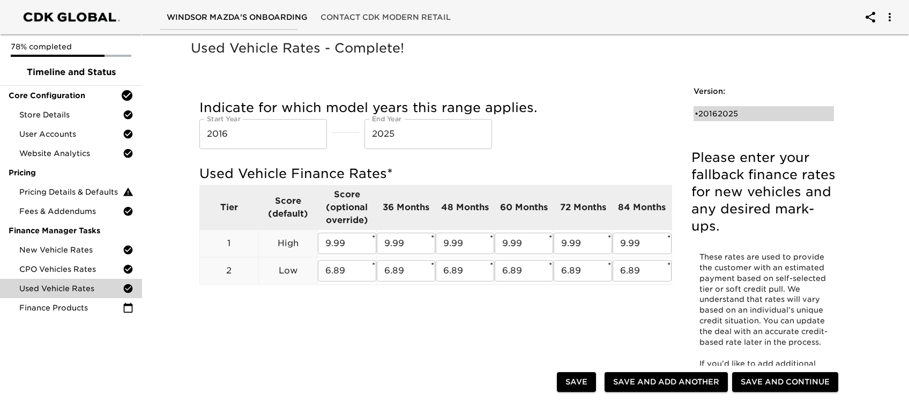
click at [685, 120] on div "• 20162025" at bounding box center [763, 113] width 140 height 15
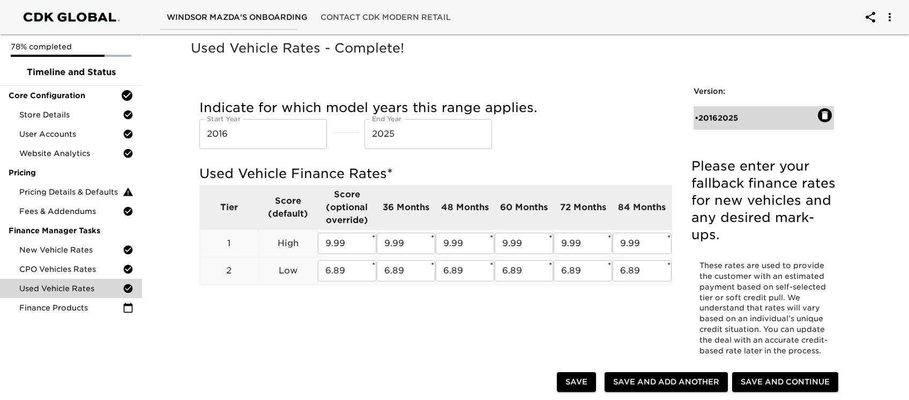
type input "2016"
type input "2025"
click at [587, 299] on span "Save" at bounding box center [576, 381] width 22 height 13
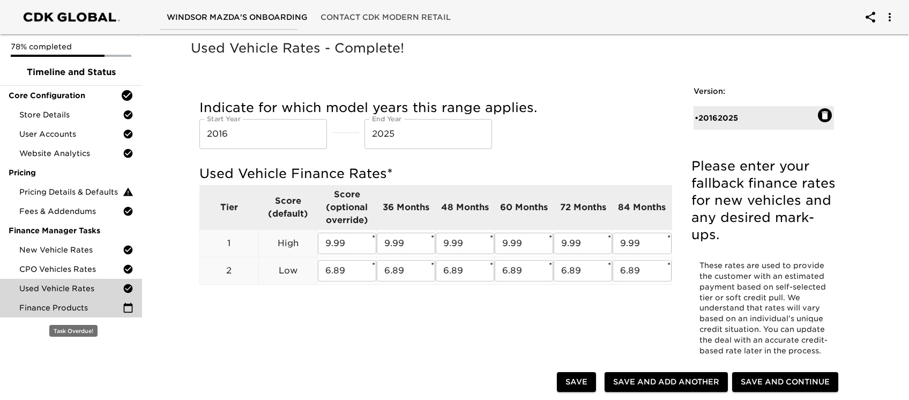
click at [60, 299] on span "Finance Products" at bounding box center [70, 307] width 103 height 11
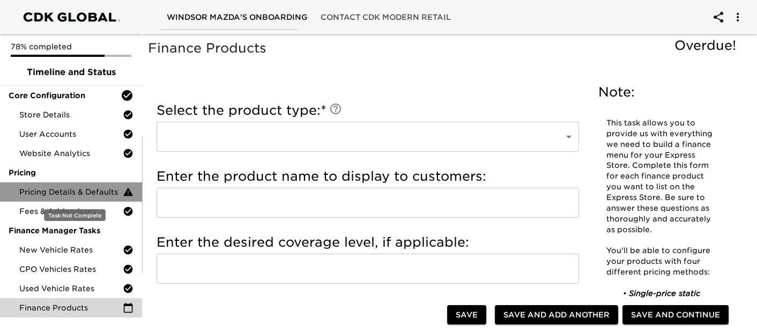
click at [92, 193] on span "Pricing Details & Defaults" at bounding box center [70, 191] width 103 height 11
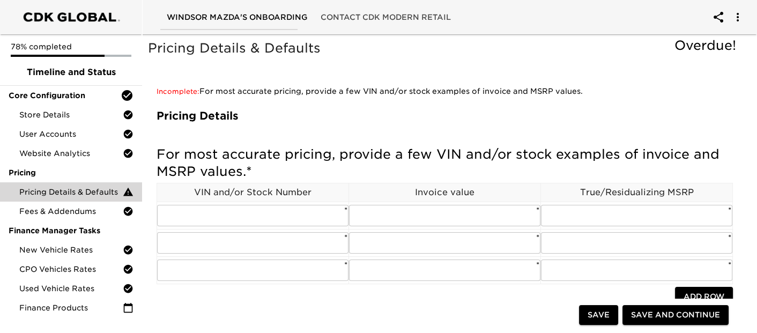
click at [477, 55] on h5 "Pricing Details & Defaults" at bounding box center [444, 48] width 593 height 17
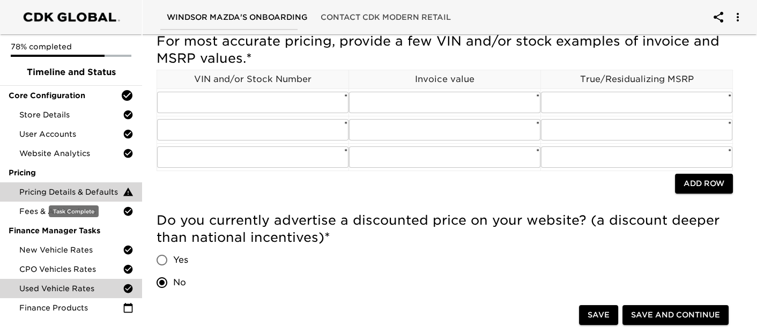
scroll to position [119, 0]
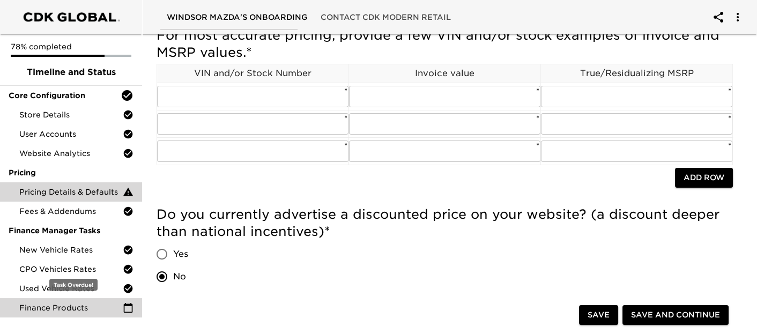
click at [53, 299] on span "Finance Products" at bounding box center [70, 307] width 103 height 11
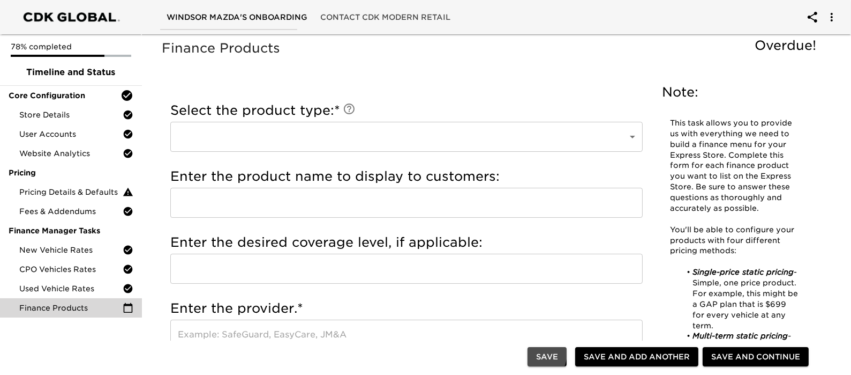
click at [555, 299] on button "Save" at bounding box center [547, 357] width 39 height 20
